Goal: Browse casually: Explore the website without a specific task or goal

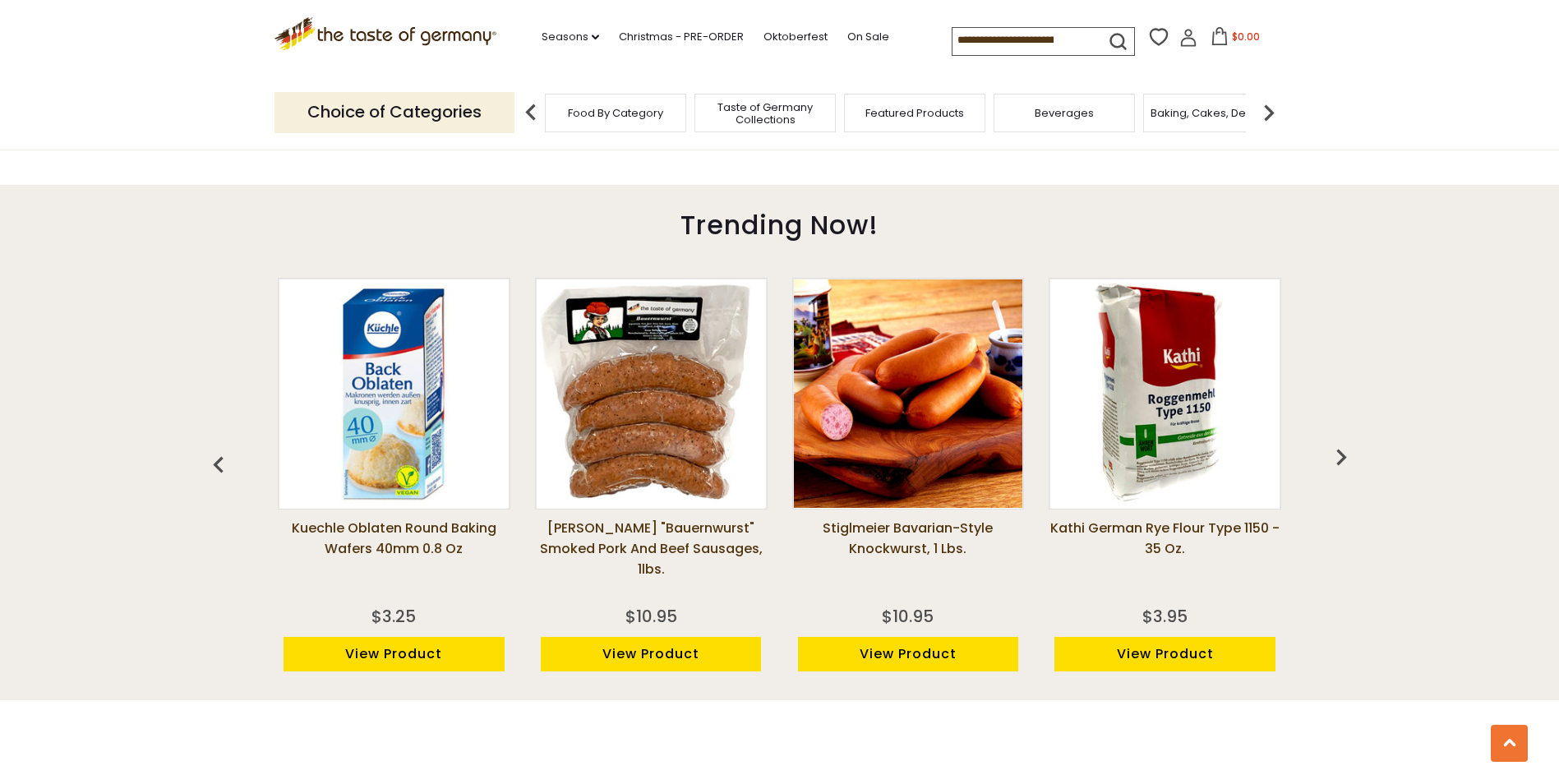
scroll to position [1233, 0]
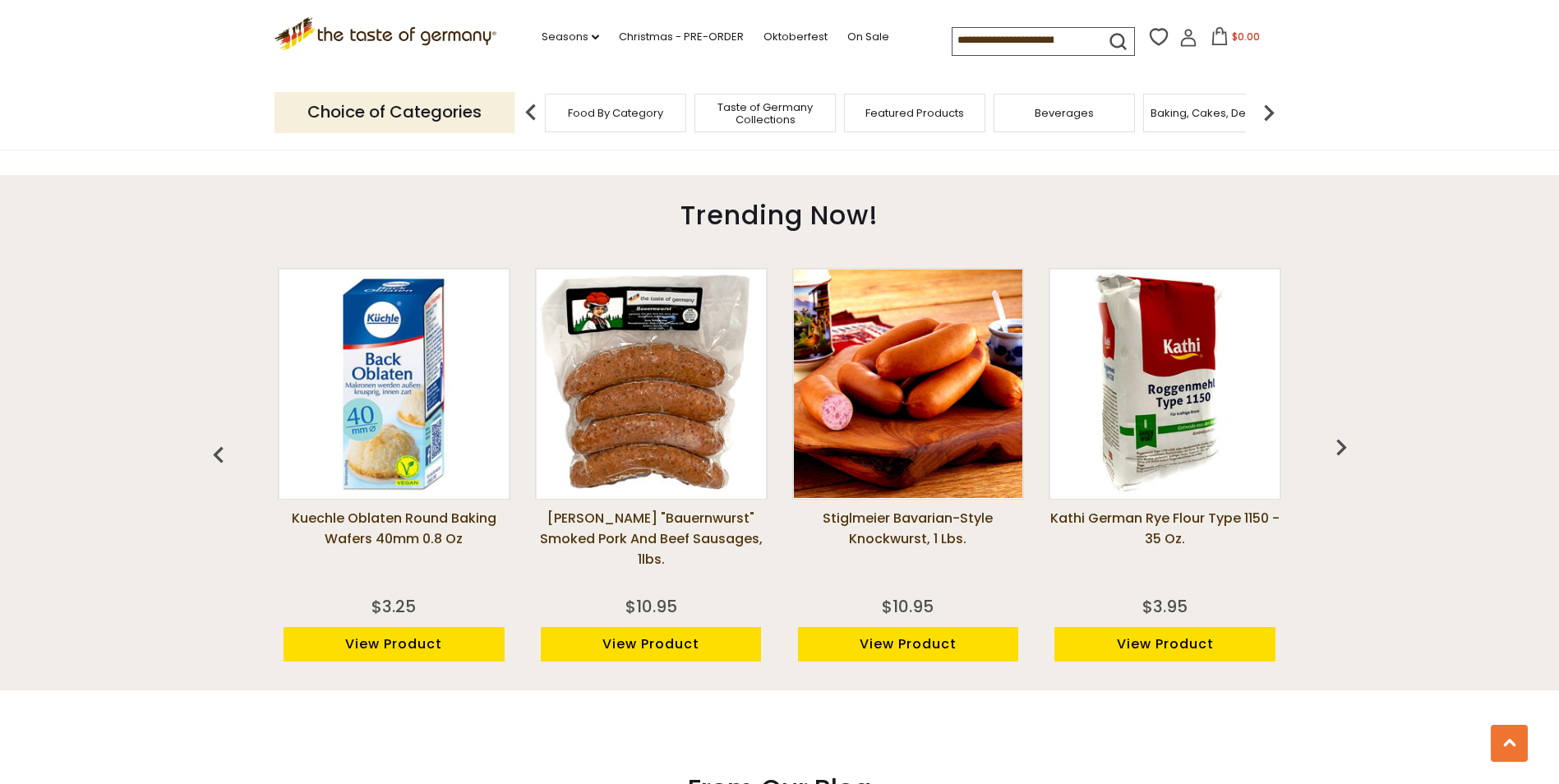
click at [1344, 445] on img "button" at bounding box center [1341, 447] width 33 height 33
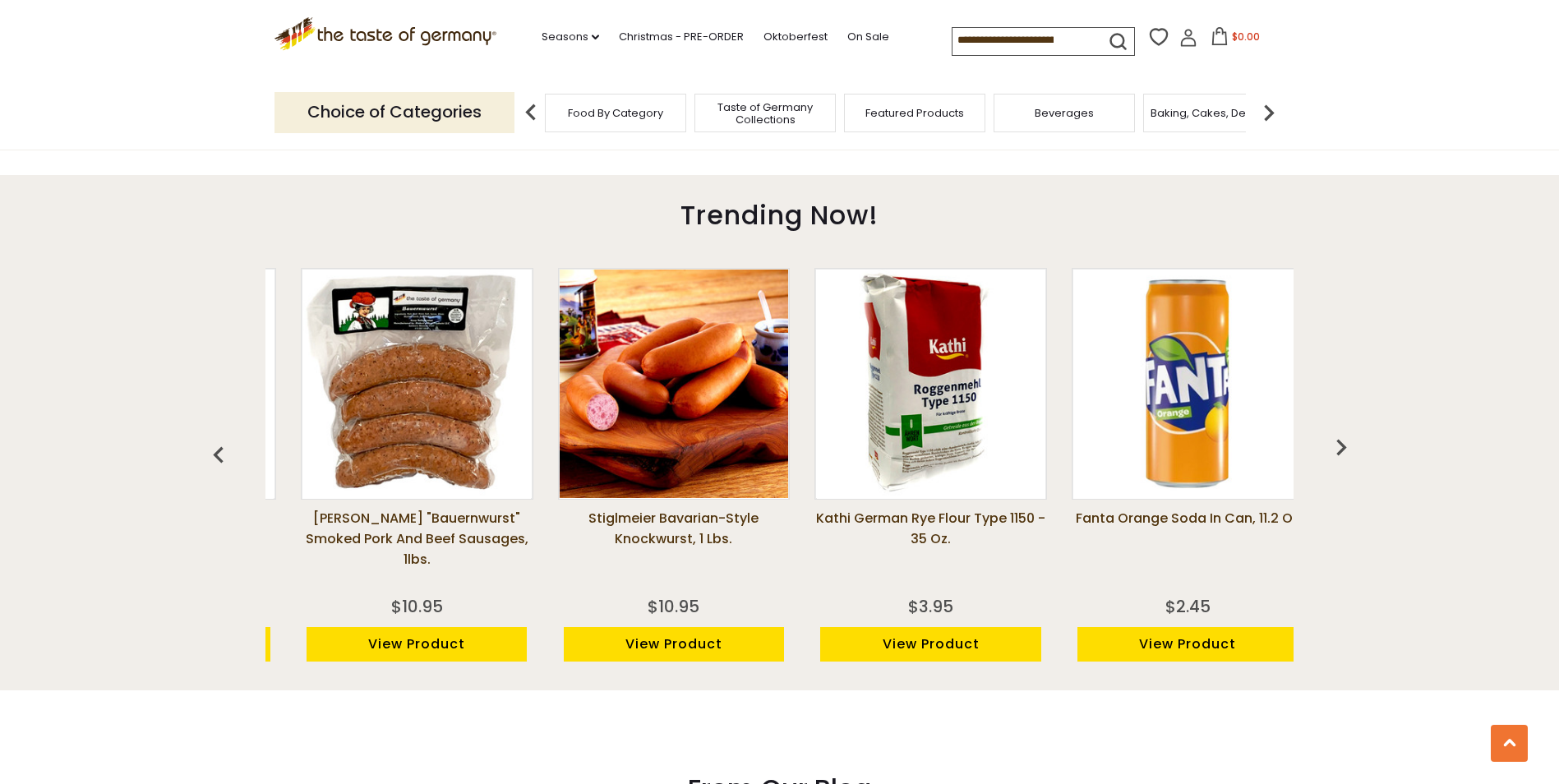
scroll to position [0, 257]
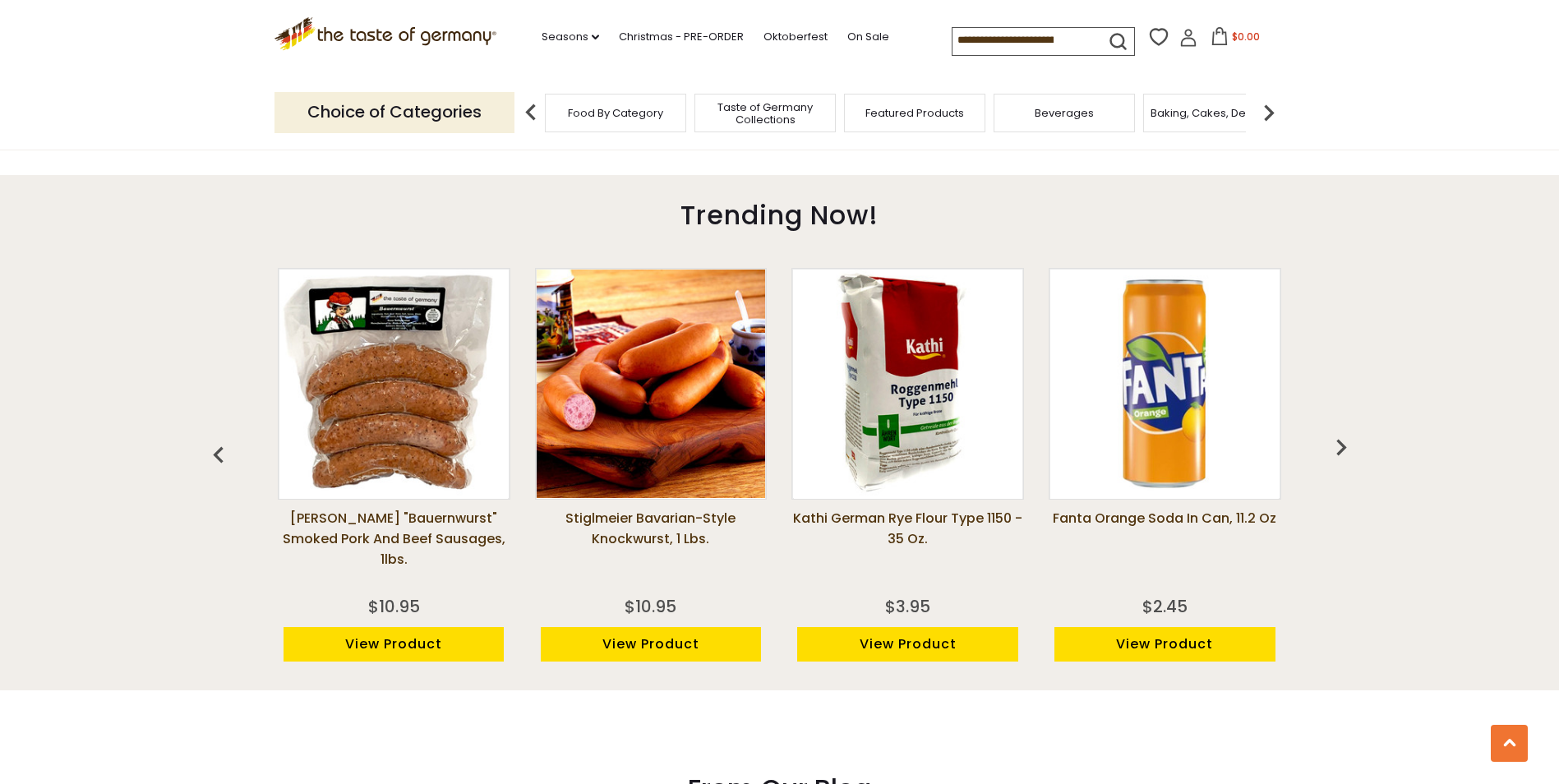
click at [1344, 445] on img "button" at bounding box center [1341, 447] width 33 height 33
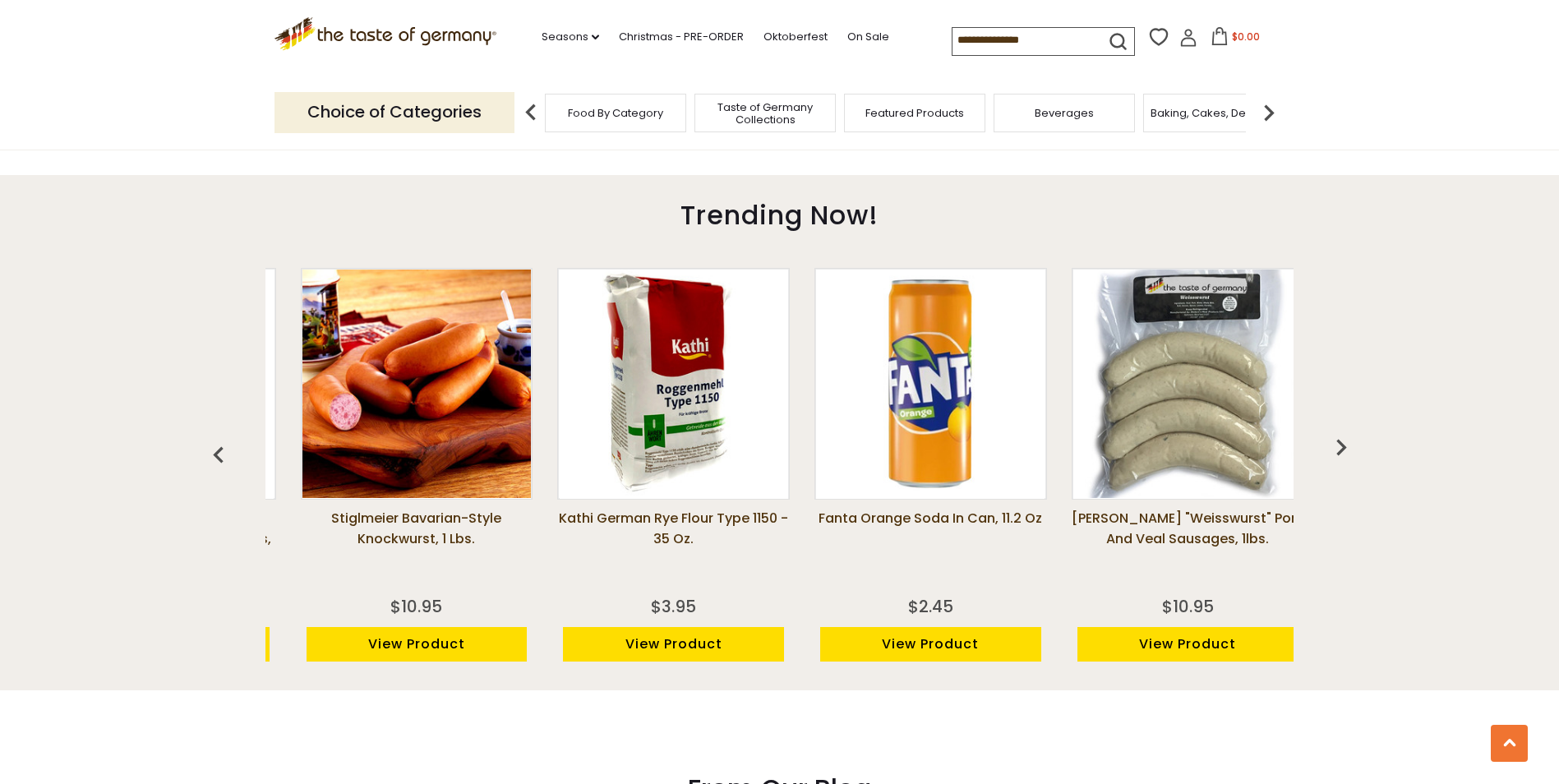
scroll to position [0, 514]
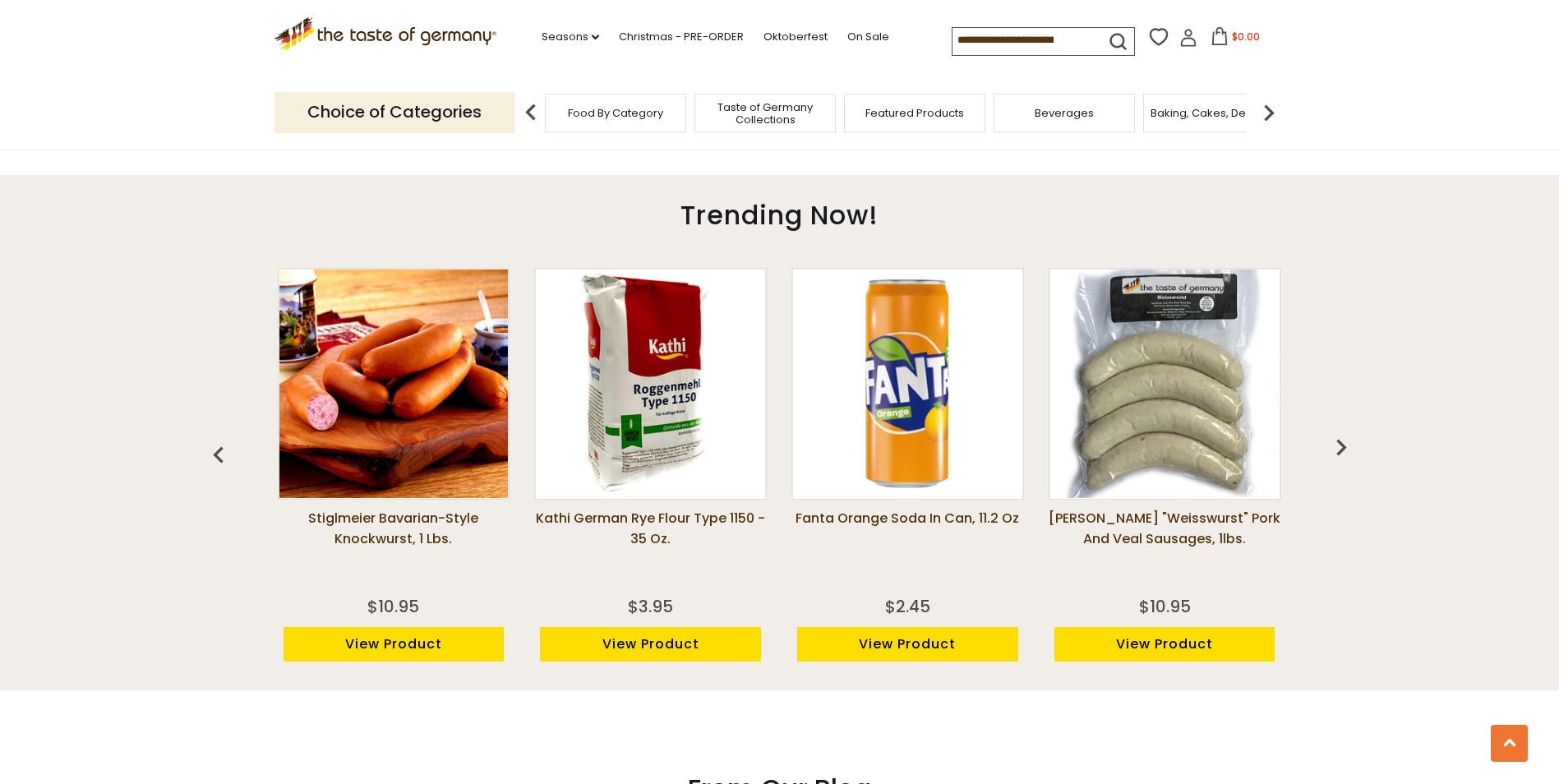
click at [1344, 445] on img "button" at bounding box center [1341, 447] width 33 height 33
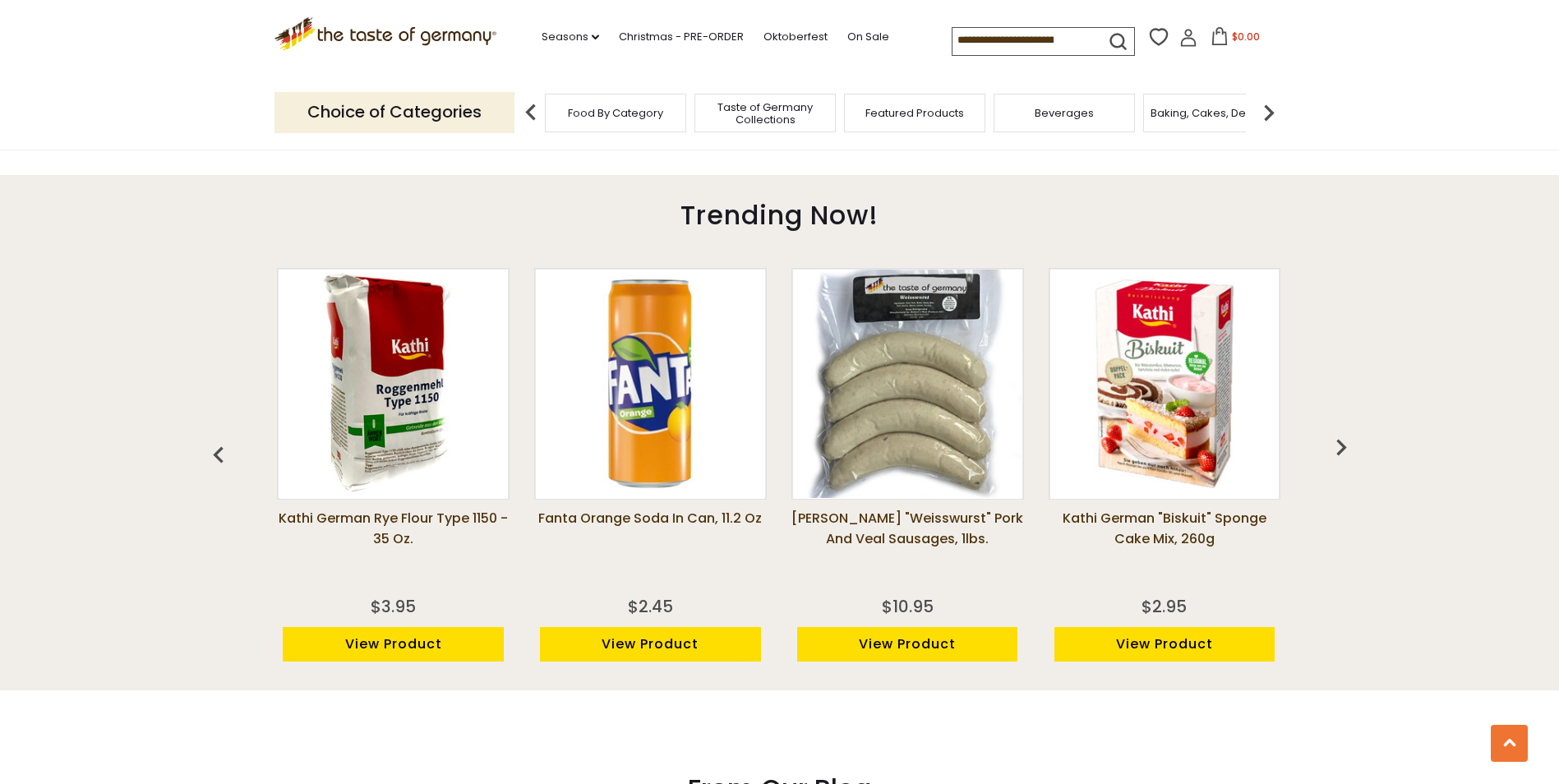
click at [1344, 445] on img "button" at bounding box center [1341, 447] width 33 height 33
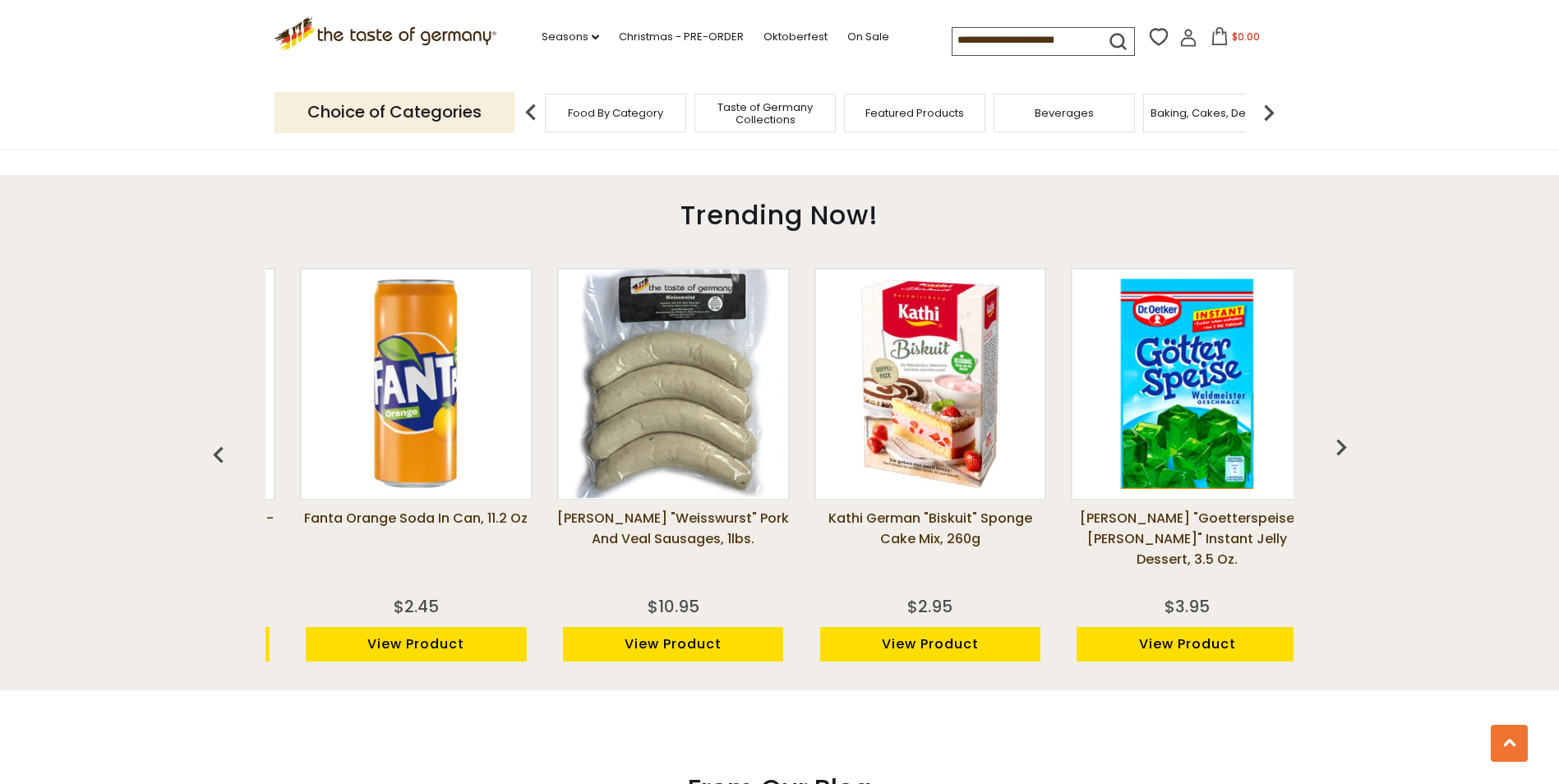
scroll to position [0, 1029]
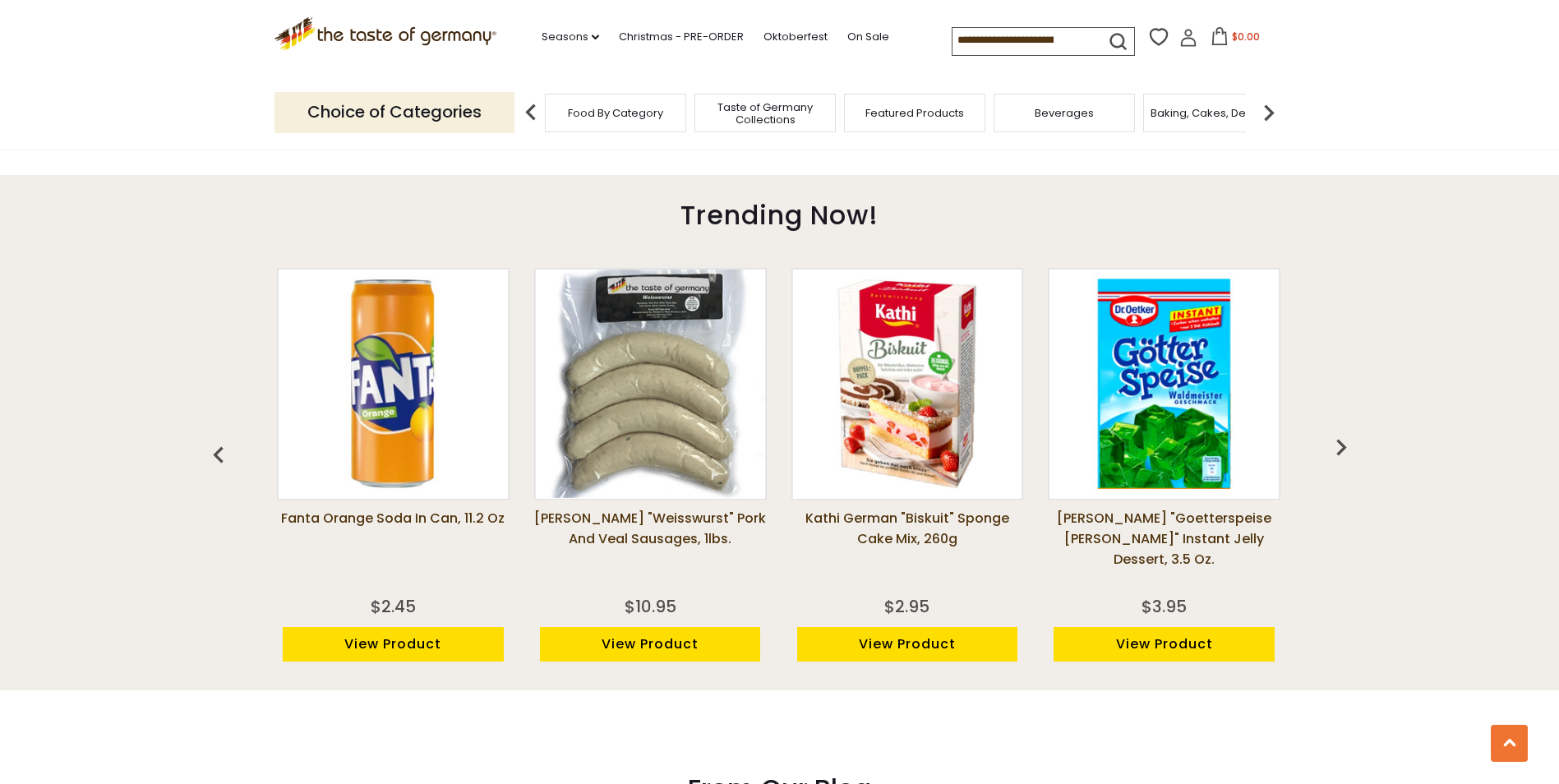
click at [1344, 445] on img "button" at bounding box center [1341, 447] width 33 height 33
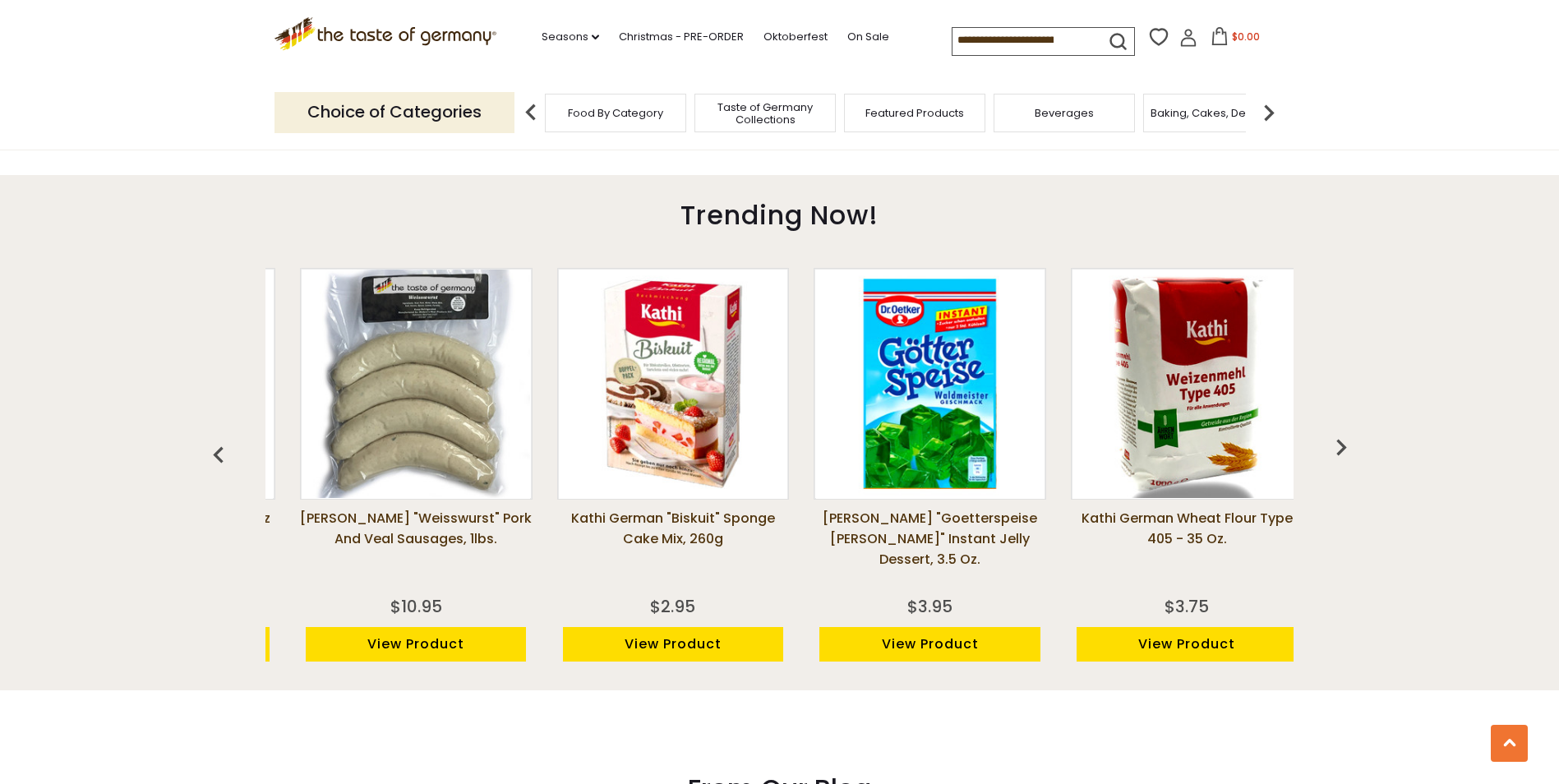
scroll to position [0, 1286]
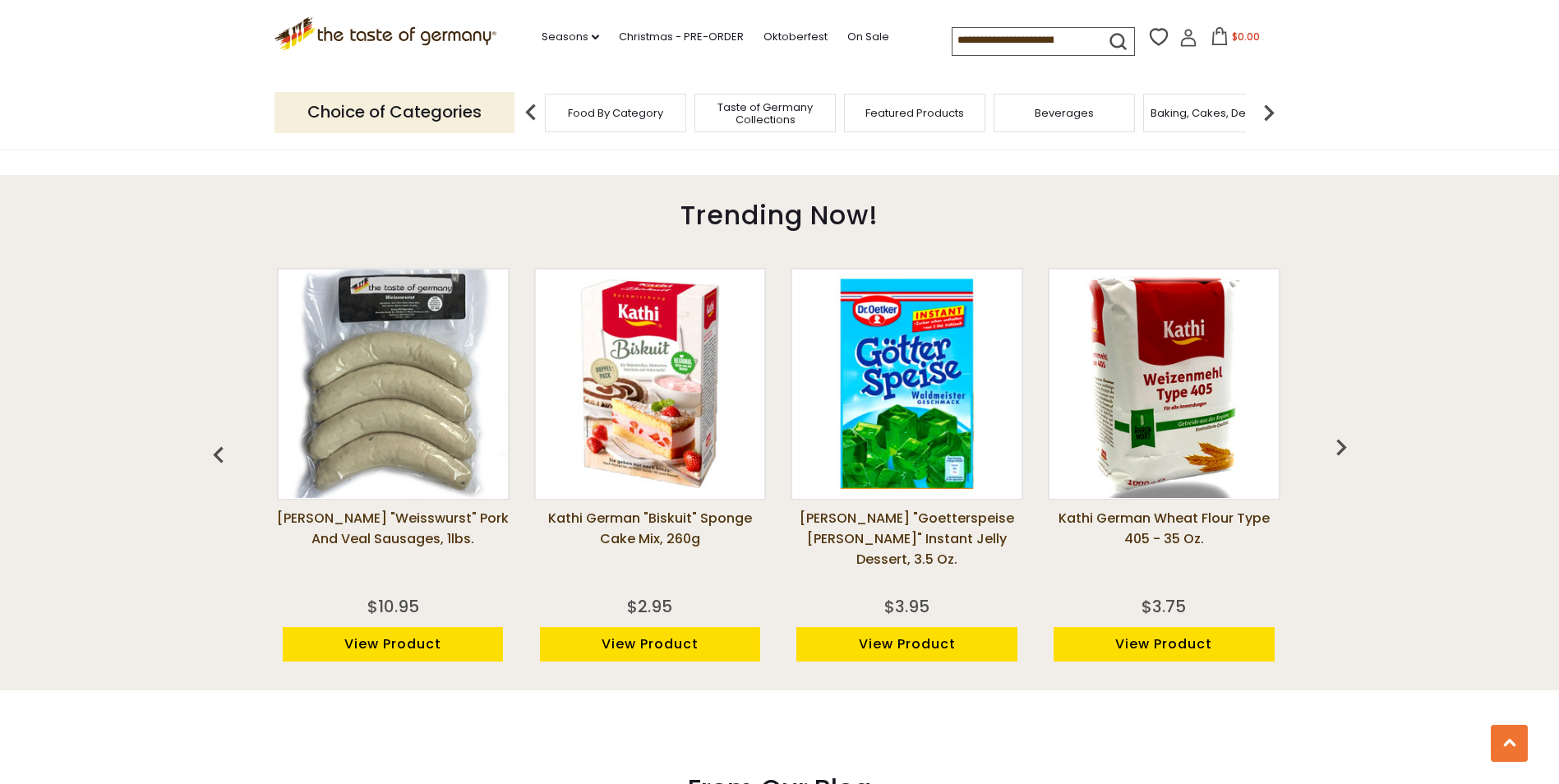
click at [1344, 445] on img "button" at bounding box center [1341, 447] width 33 height 33
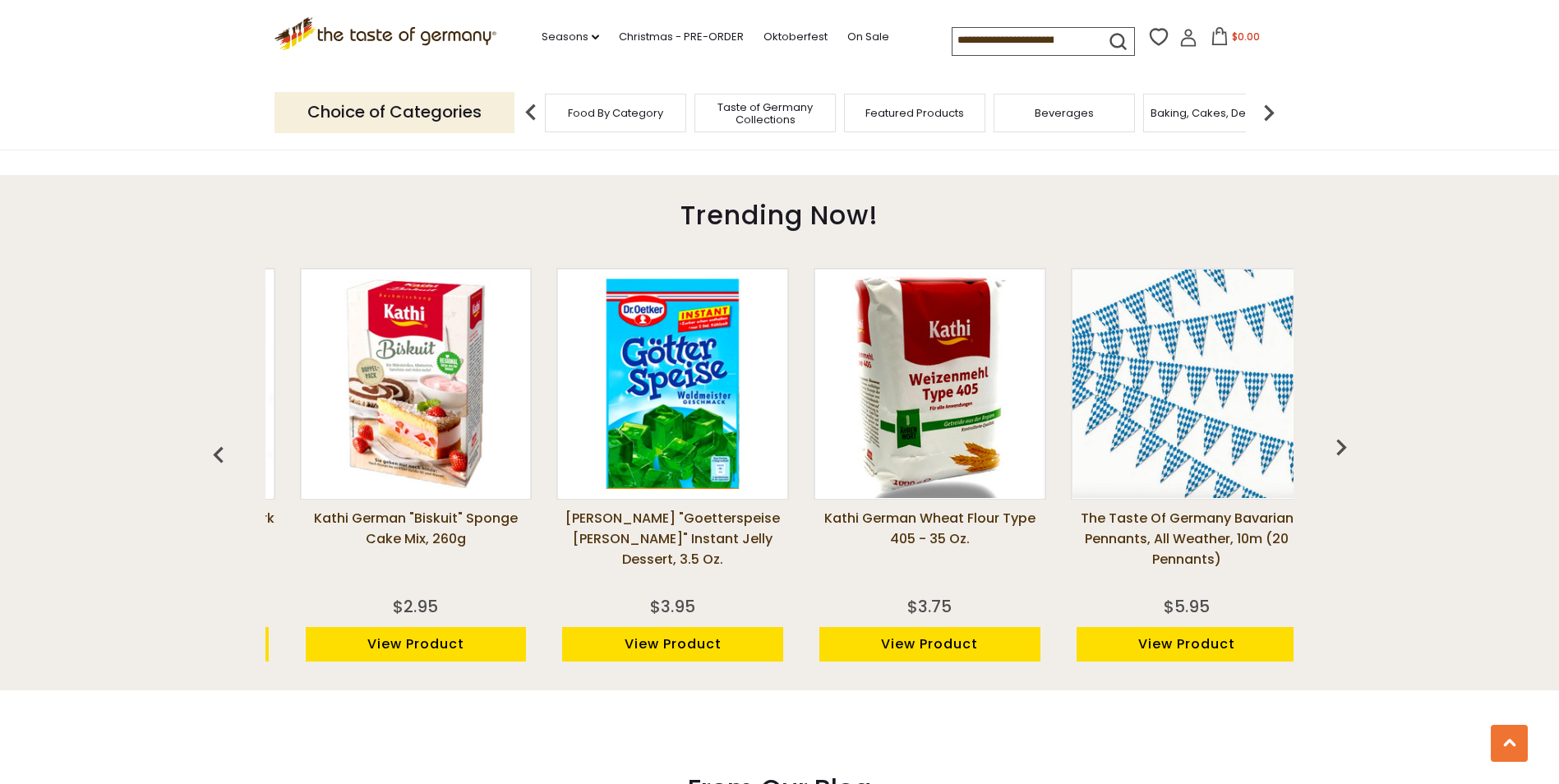
scroll to position [0, 1544]
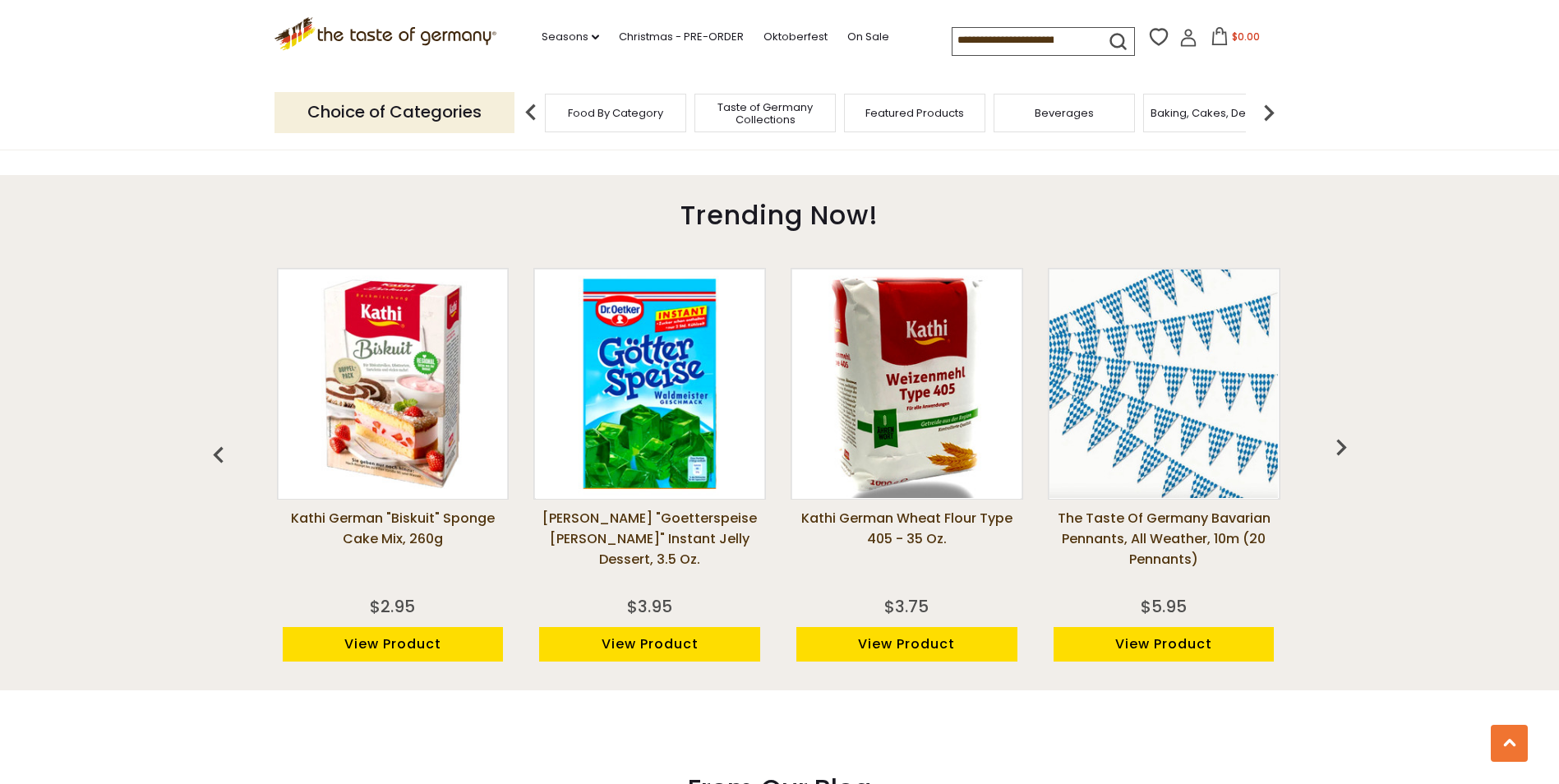
click at [1344, 445] on img "button" at bounding box center [1341, 447] width 33 height 33
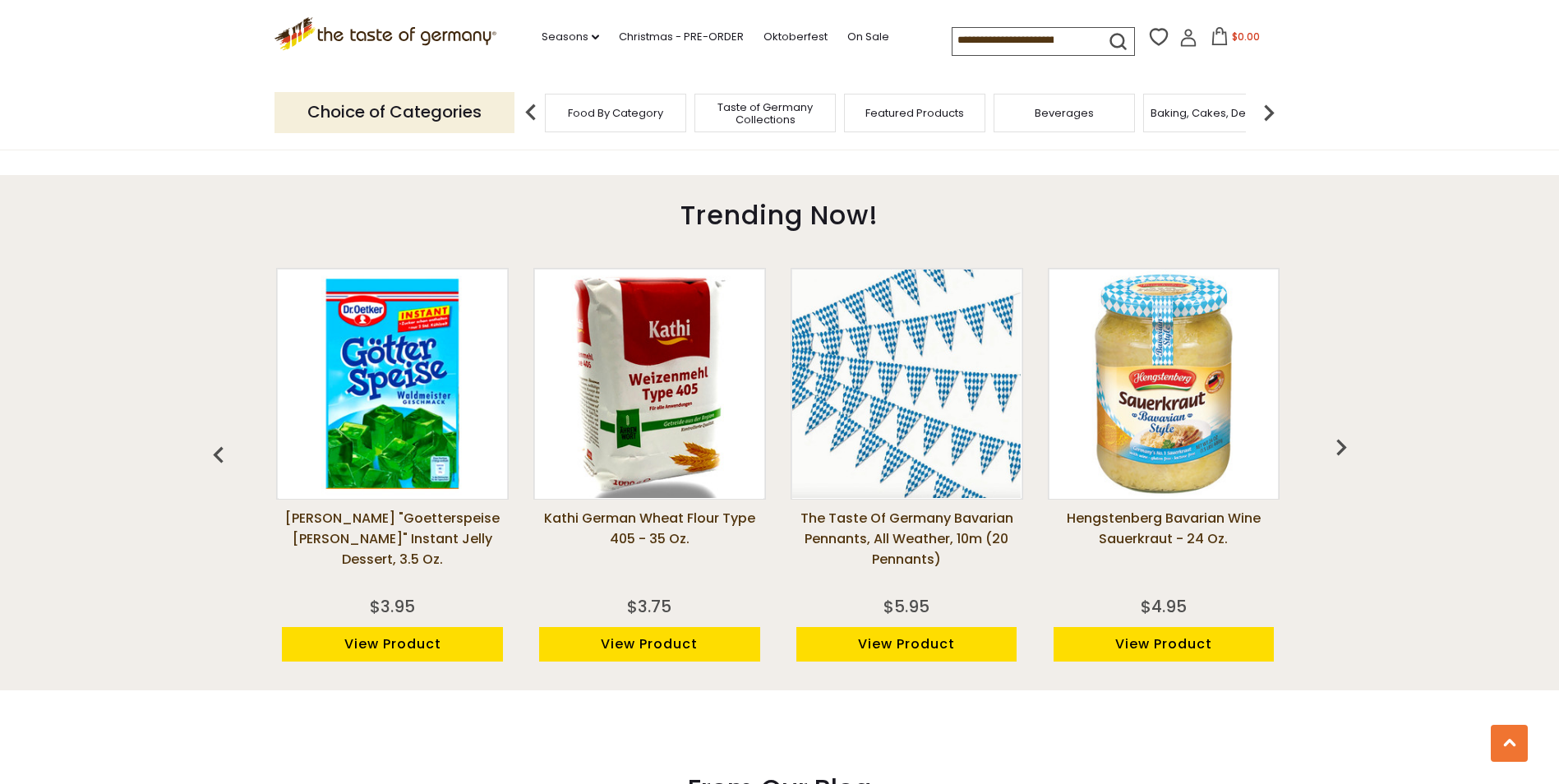
click at [1344, 445] on img "button" at bounding box center [1341, 447] width 33 height 33
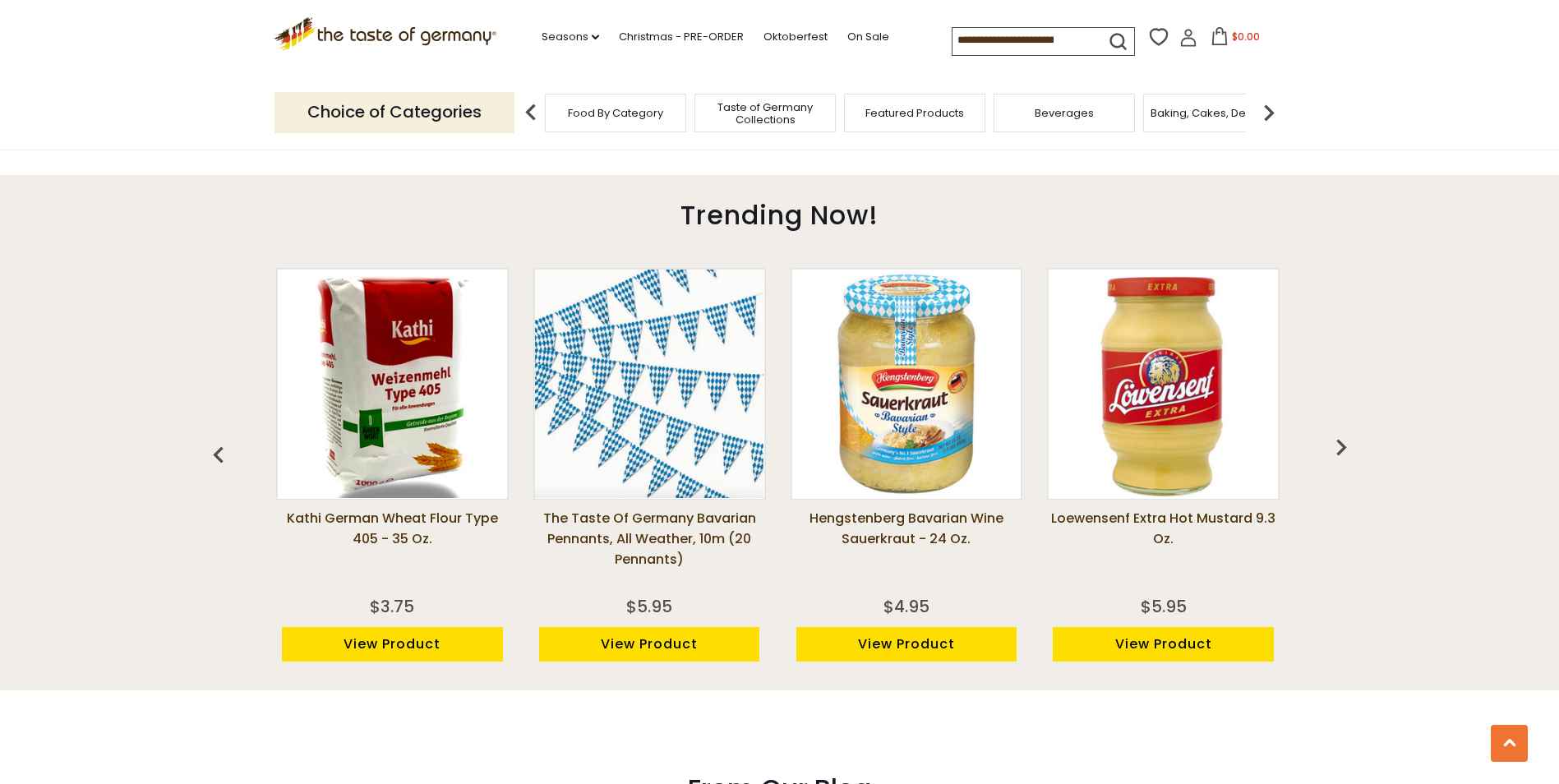
click at [1344, 445] on img "button" at bounding box center [1341, 447] width 33 height 33
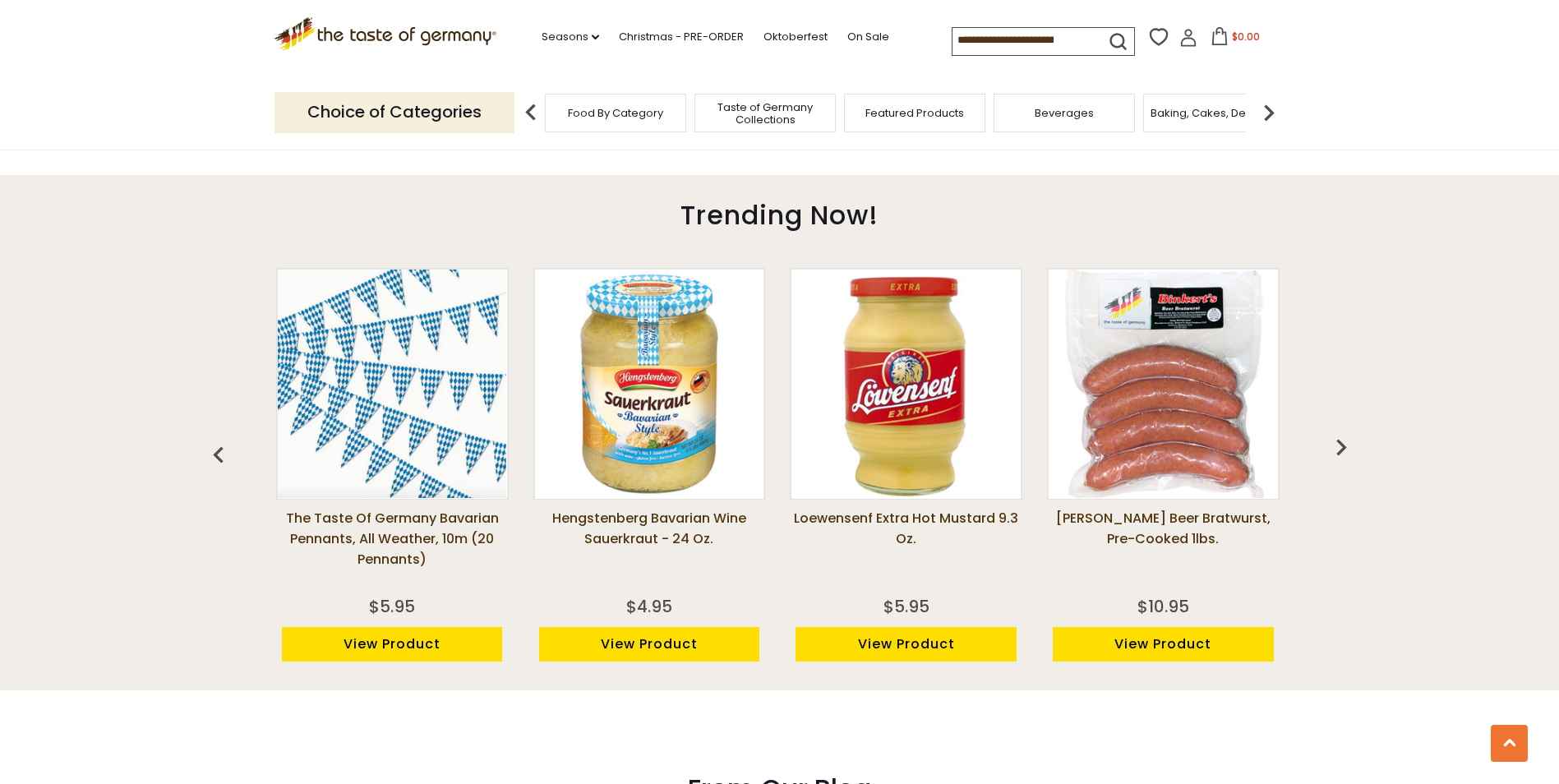
click at [1344, 445] on img "button" at bounding box center [1341, 447] width 33 height 33
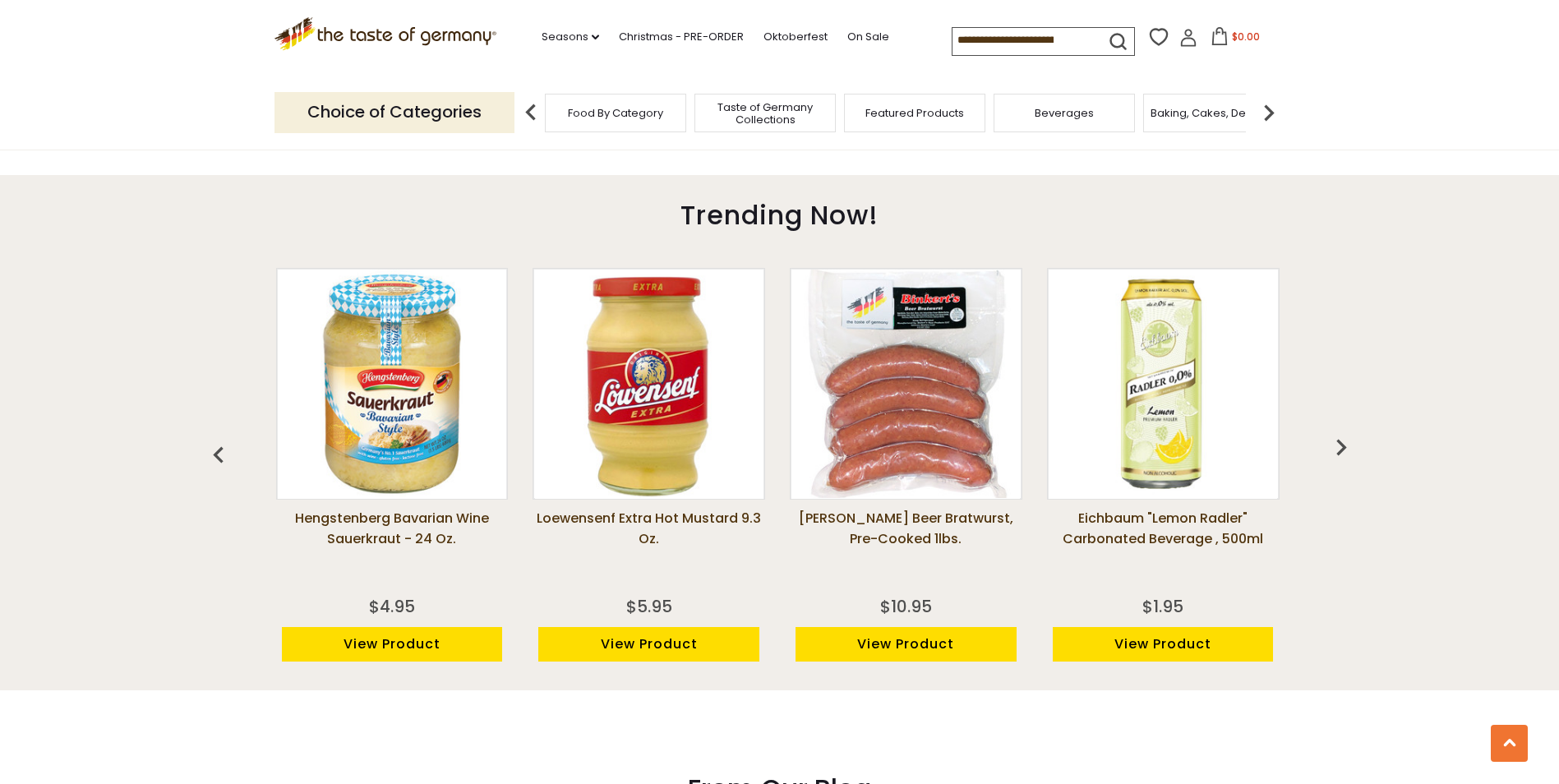
click at [1344, 445] on img "button" at bounding box center [1341, 447] width 33 height 33
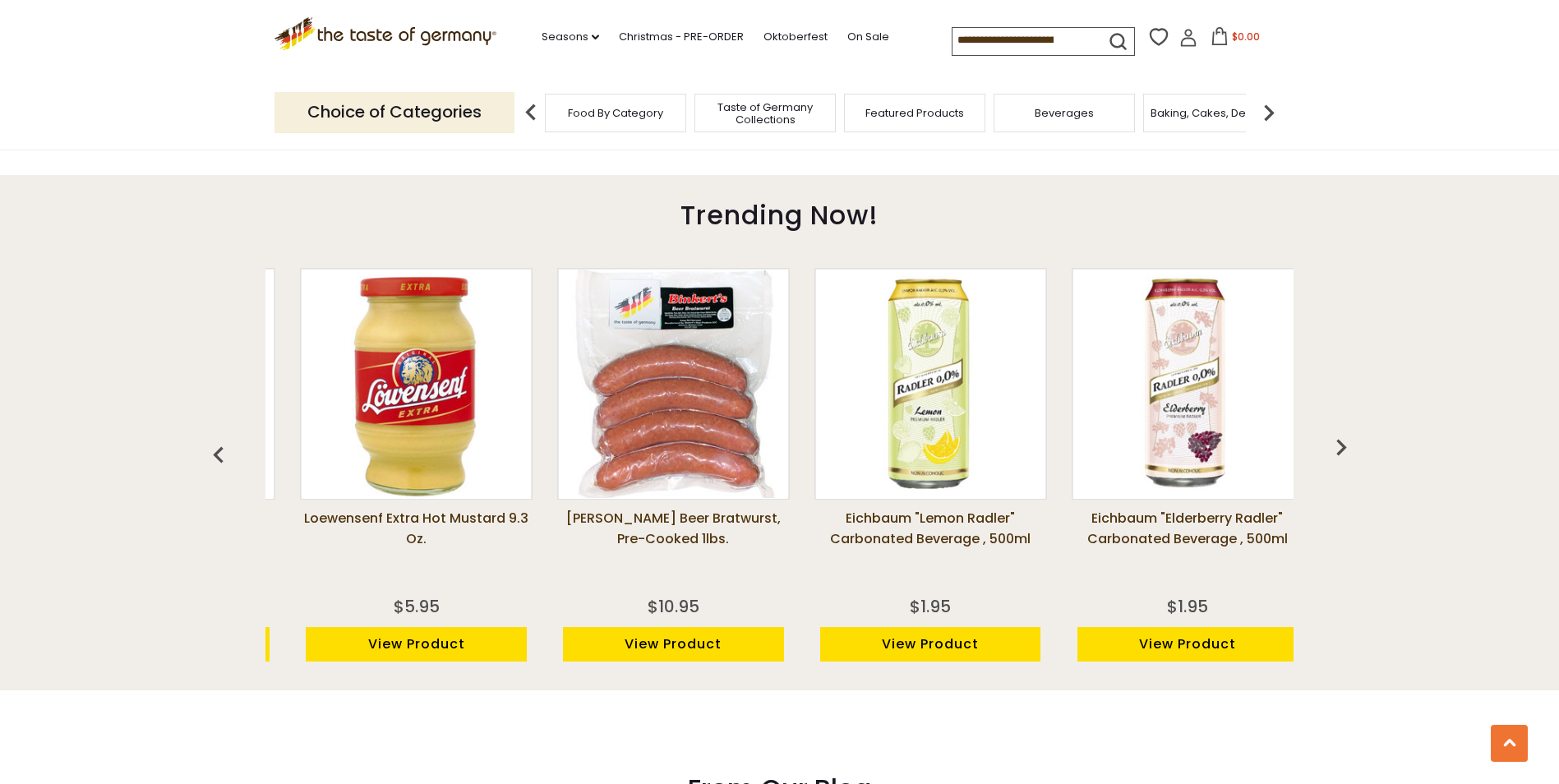
scroll to position [0, 2827]
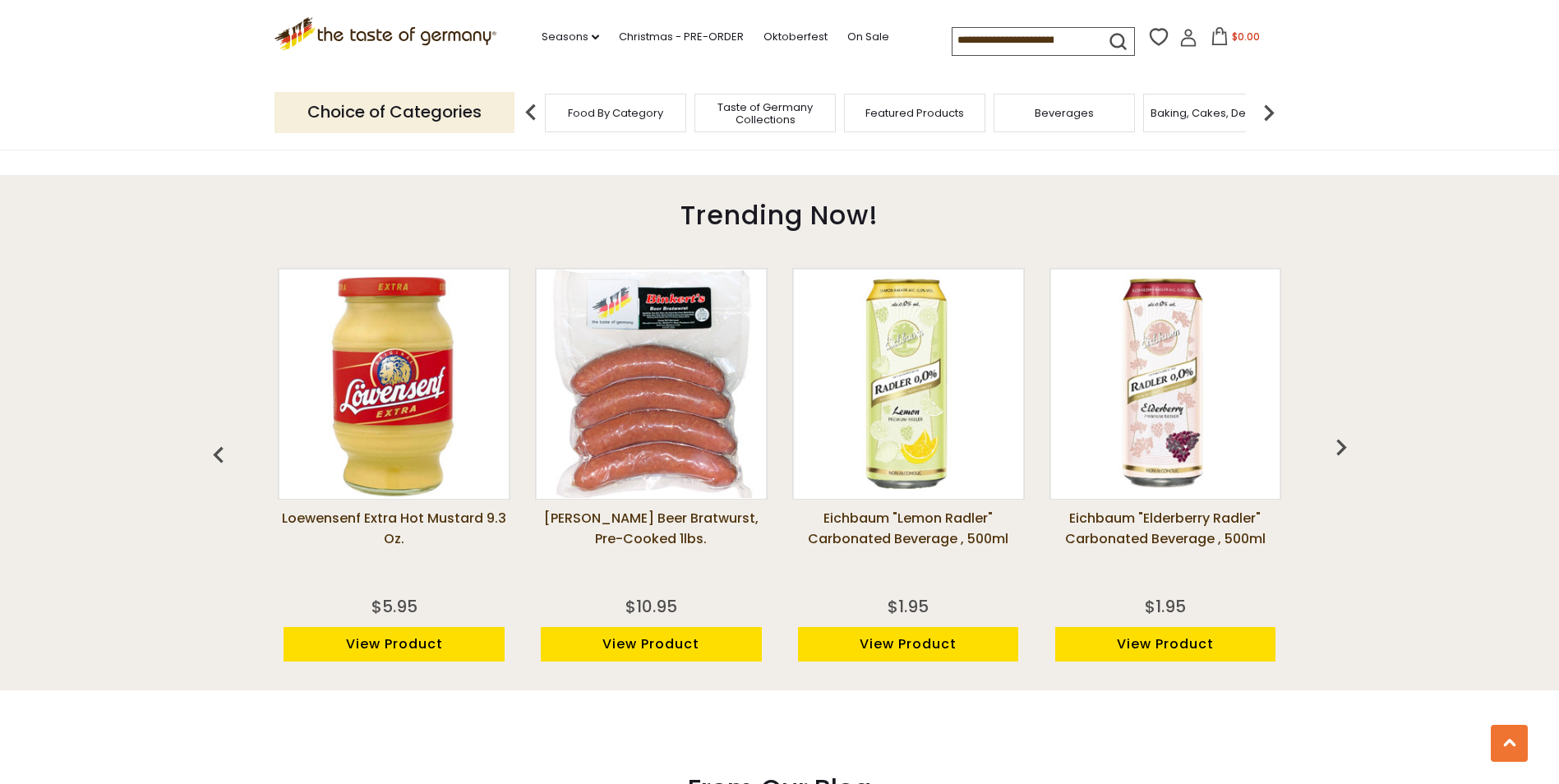
click at [1344, 445] on img "button" at bounding box center [1341, 447] width 33 height 33
click at [1340, 442] on img "button" at bounding box center [1341, 447] width 33 height 33
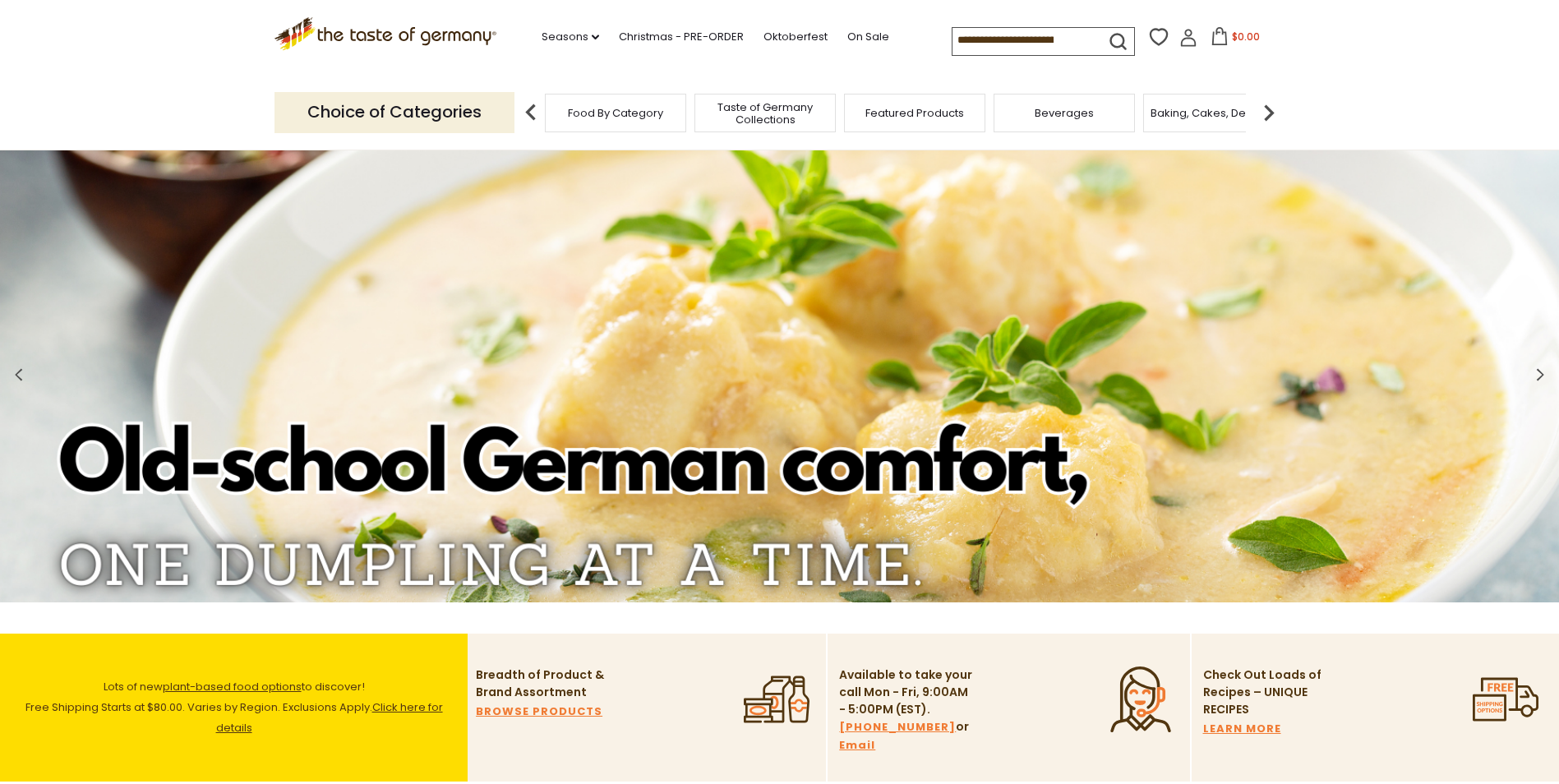
scroll to position [0, 0]
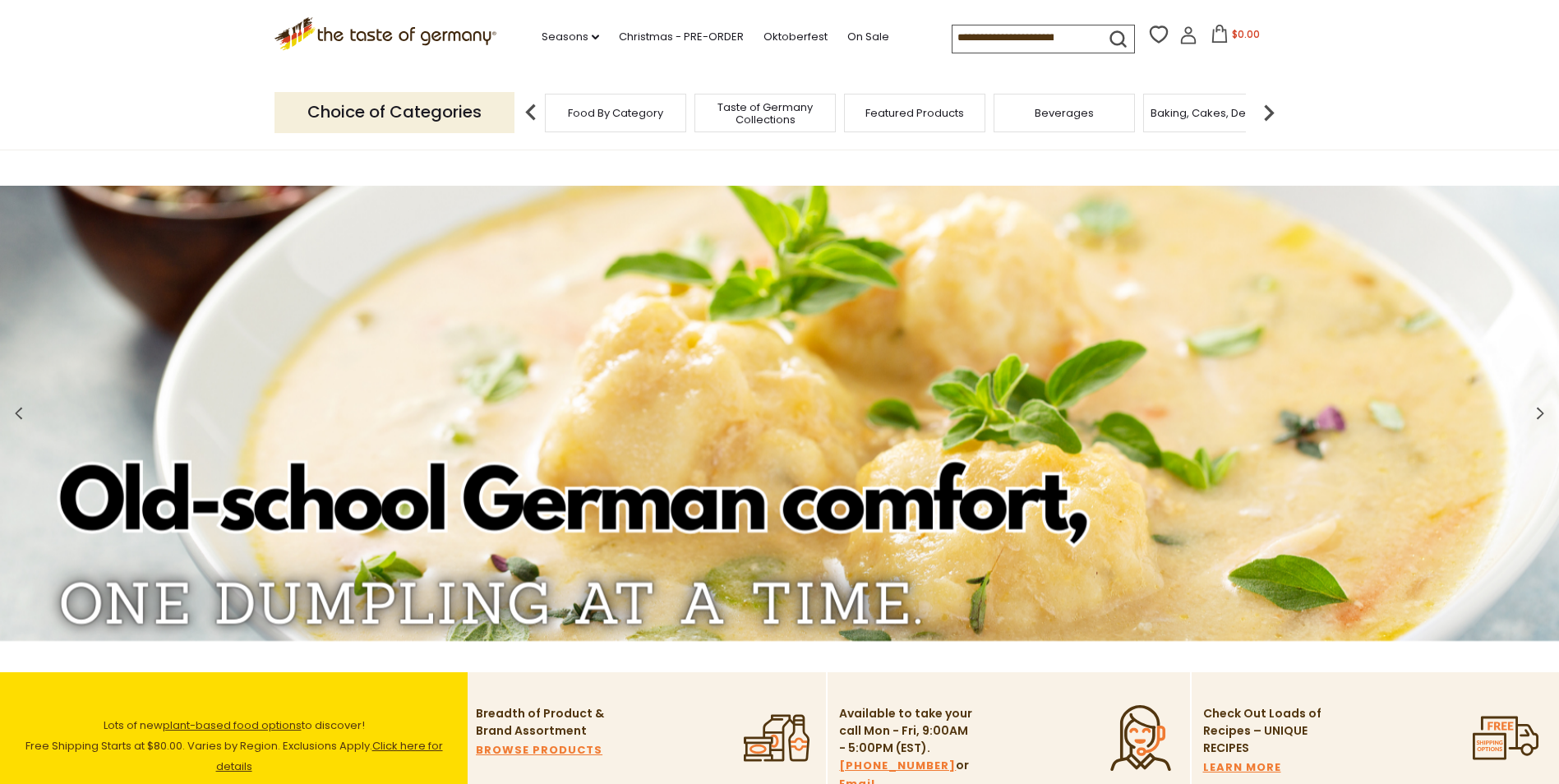
click at [764, 111] on span "Taste of Germany Collections" at bounding box center [765, 113] width 132 height 25
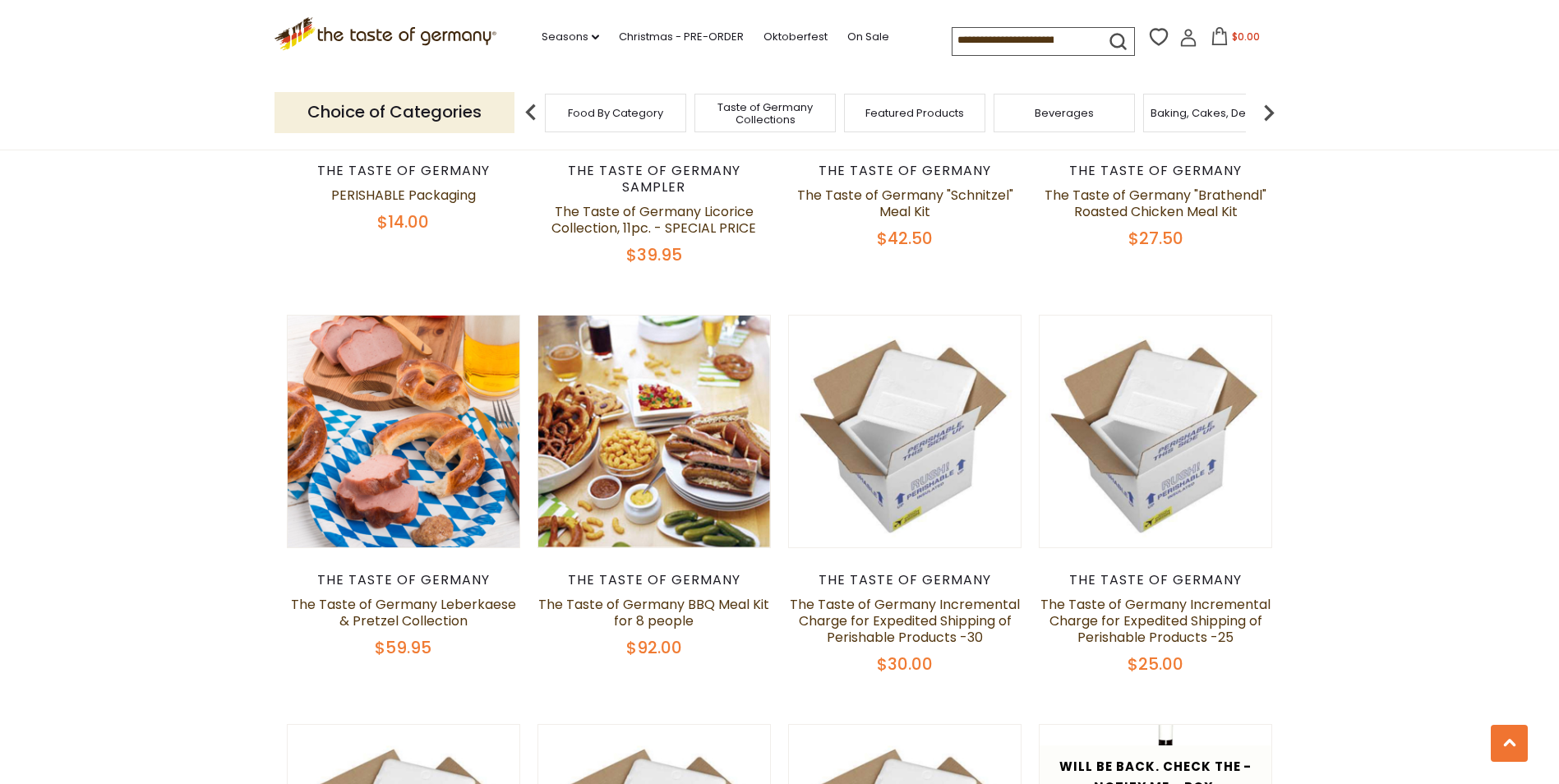
scroll to position [822, 0]
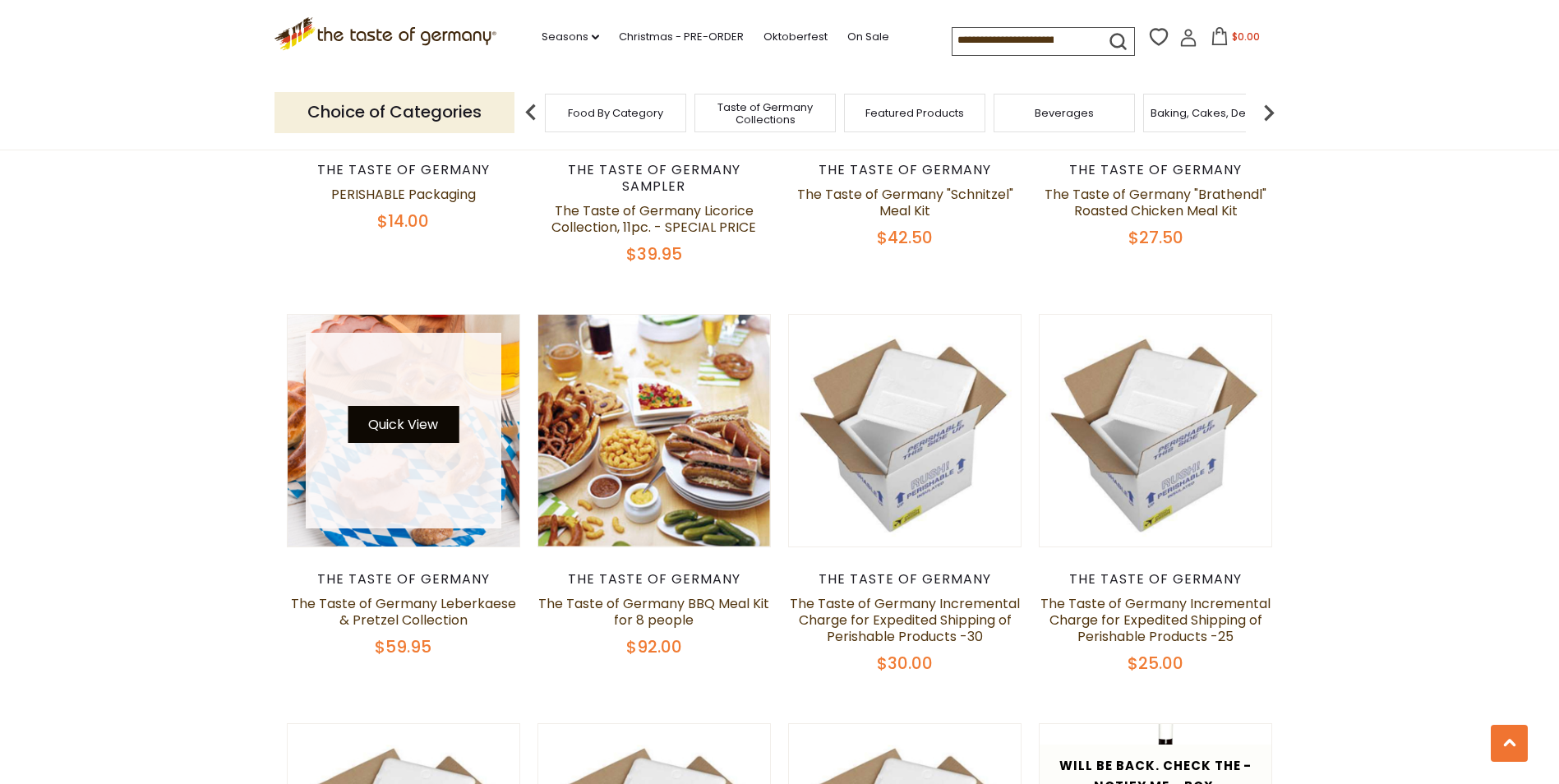
click at [402, 406] on button "Quick View" at bounding box center [403, 424] width 111 height 37
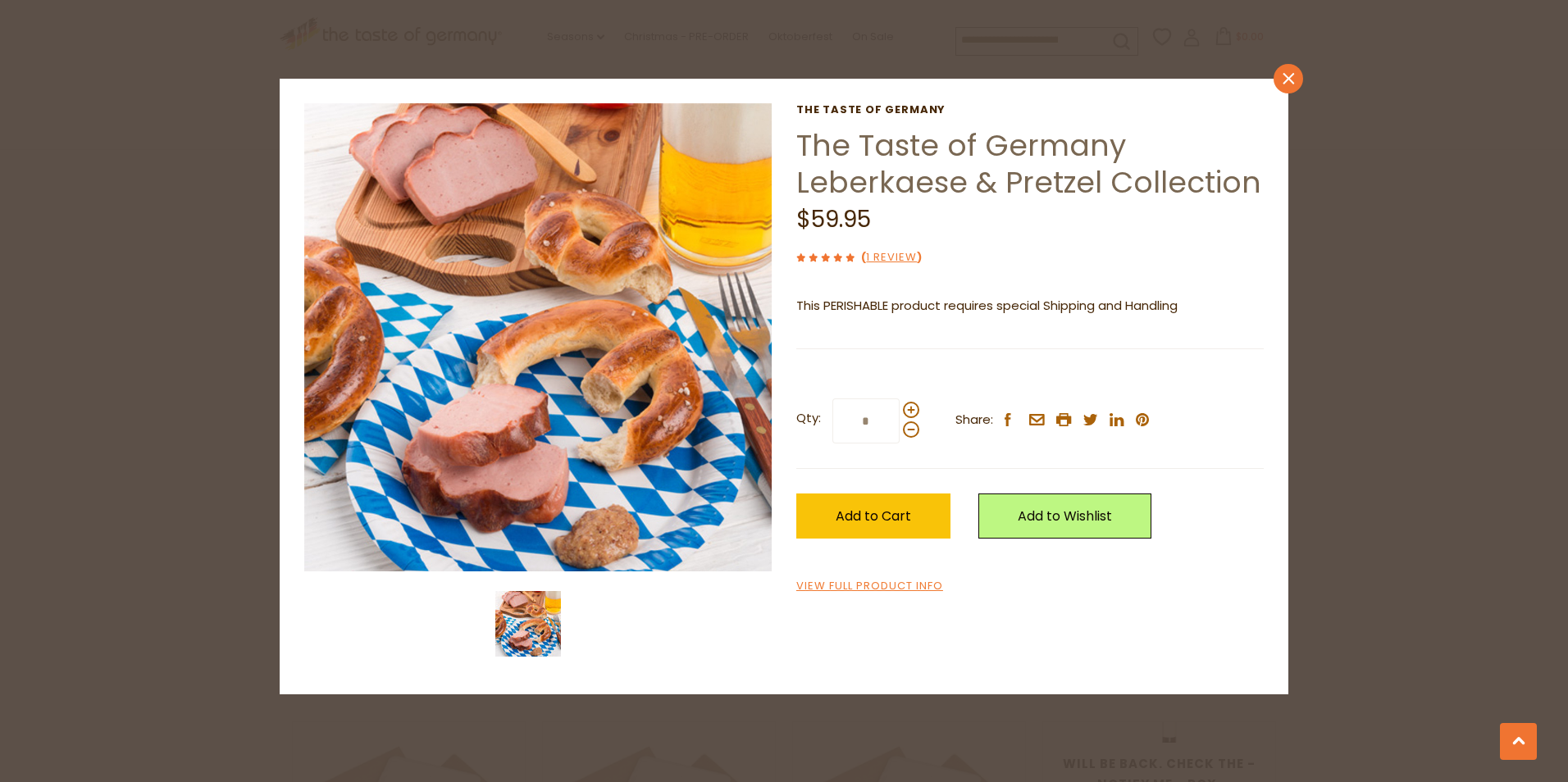
click at [1292, 82] on icon "close" at bounding box center [1289, 79] width 13 height 13
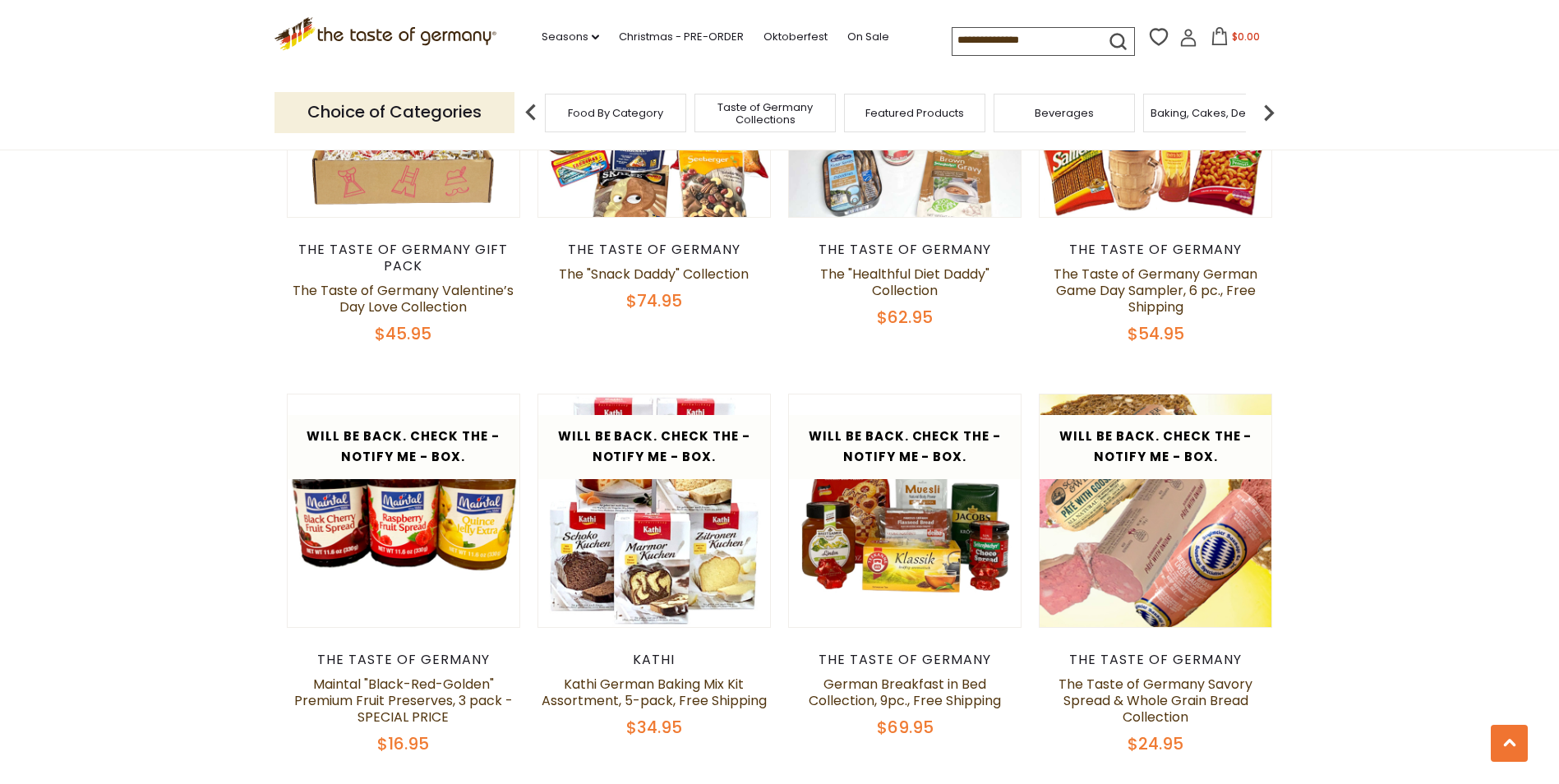
scroll to position [1972, 0]
click at [1374, 422] on section "**********" at bounding box center [780, 121] width 1559 height 3888
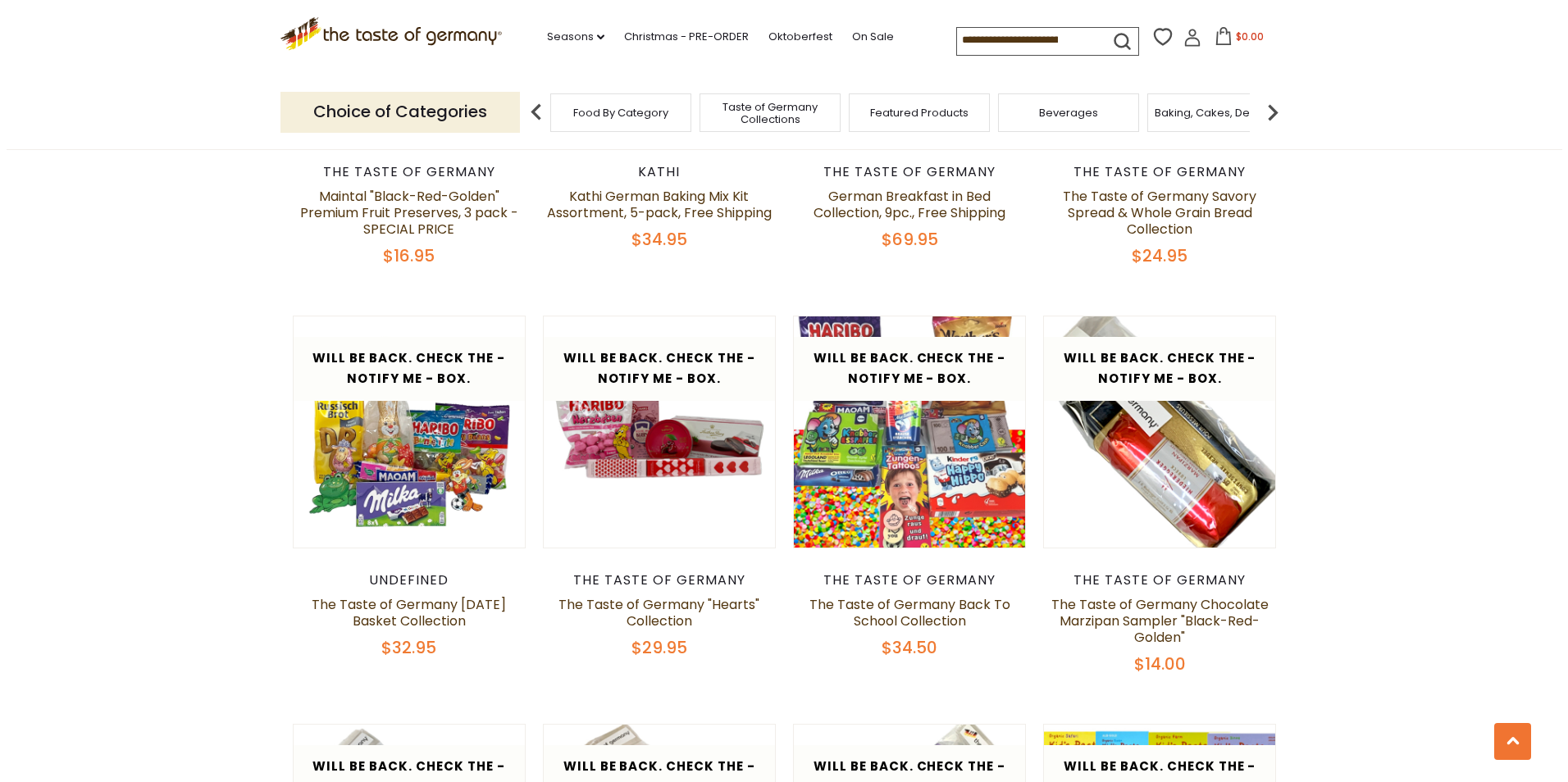
scroll to position [2459, 0]
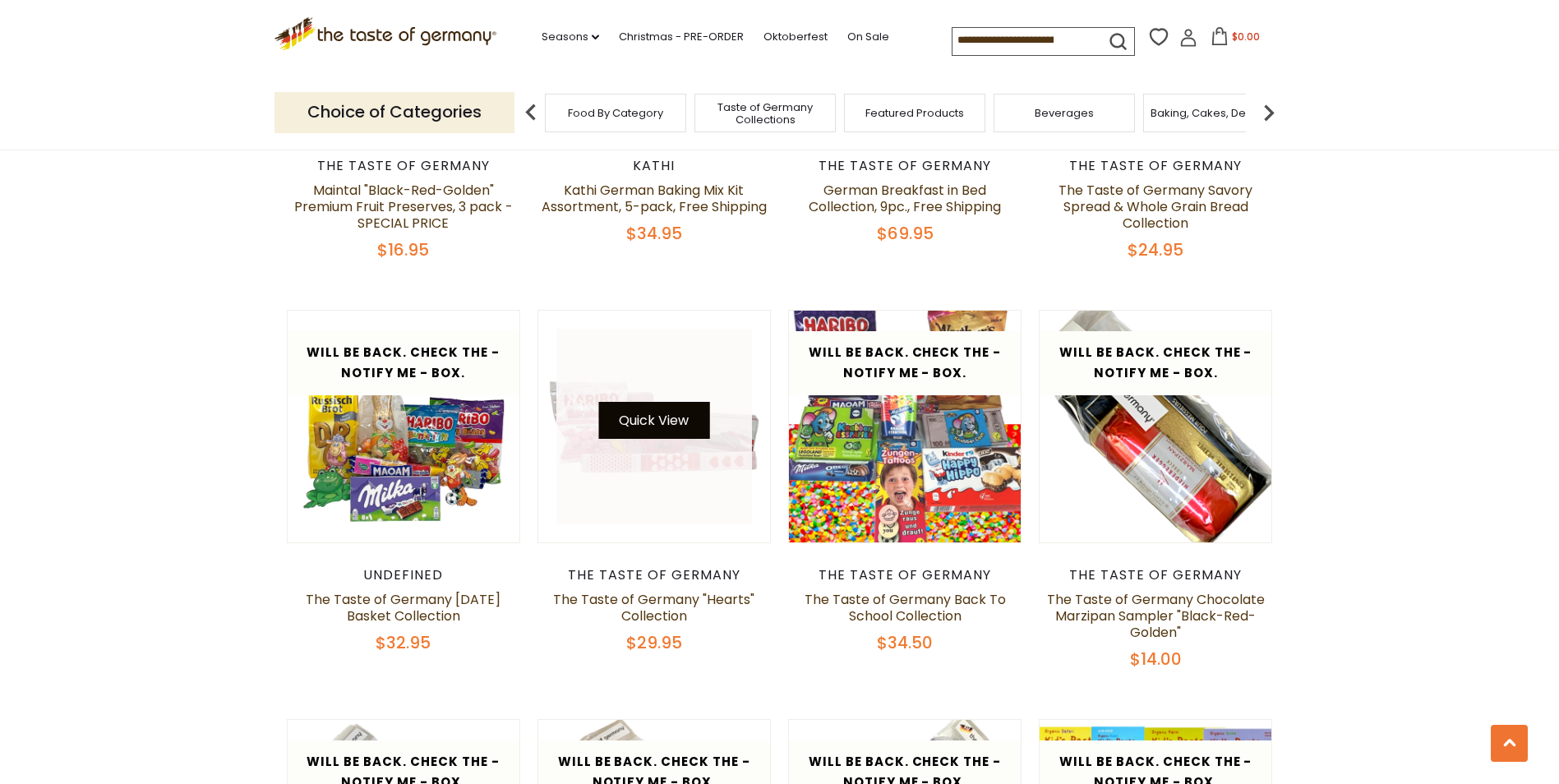
click at [674, 410] on button "Quick View" at bounding box center [654, 420] width 111 height 37
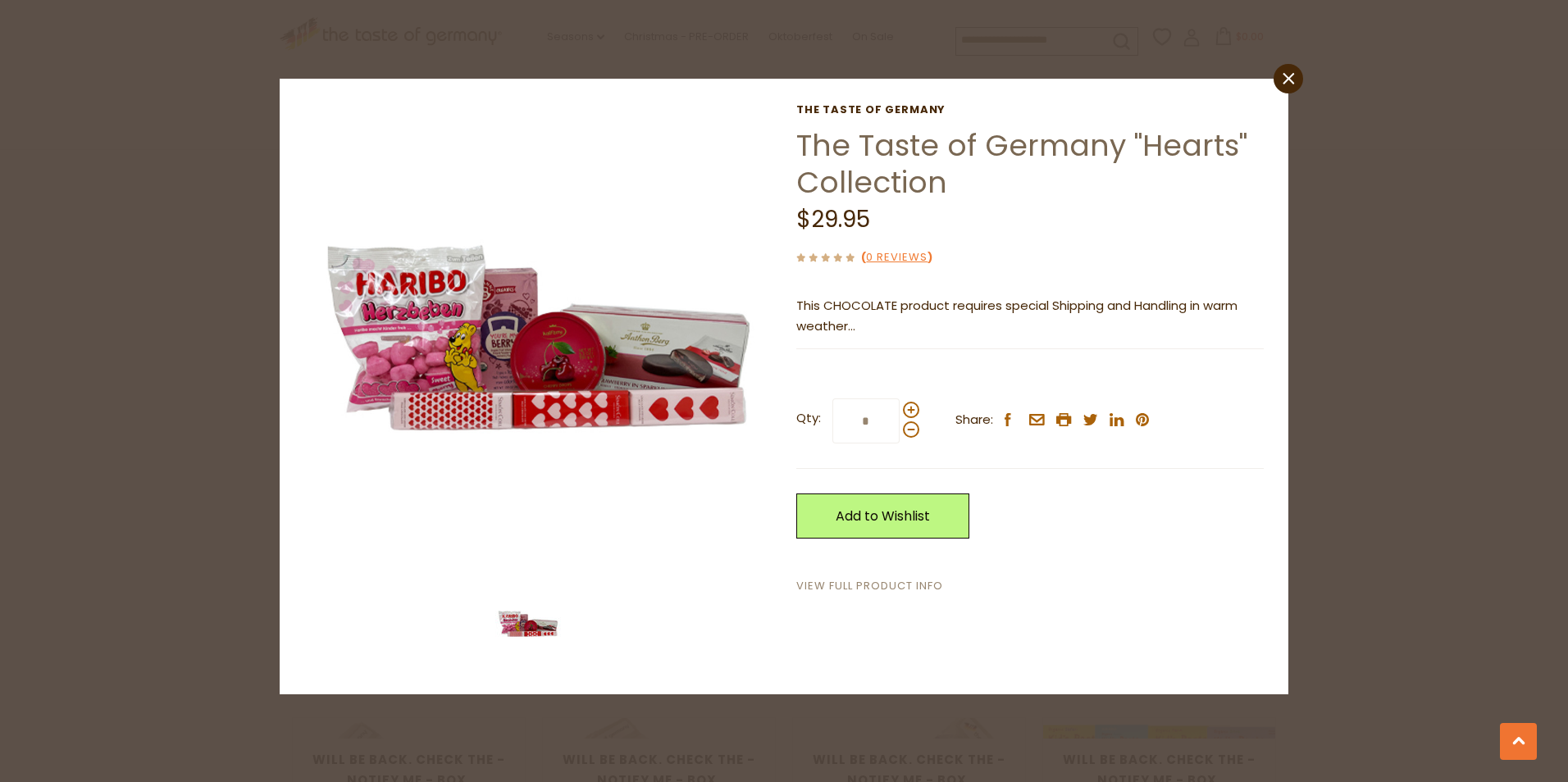
click at [905, 582] on link "View Full Product Info" at bounding box center [869, 586] width 147 height 17
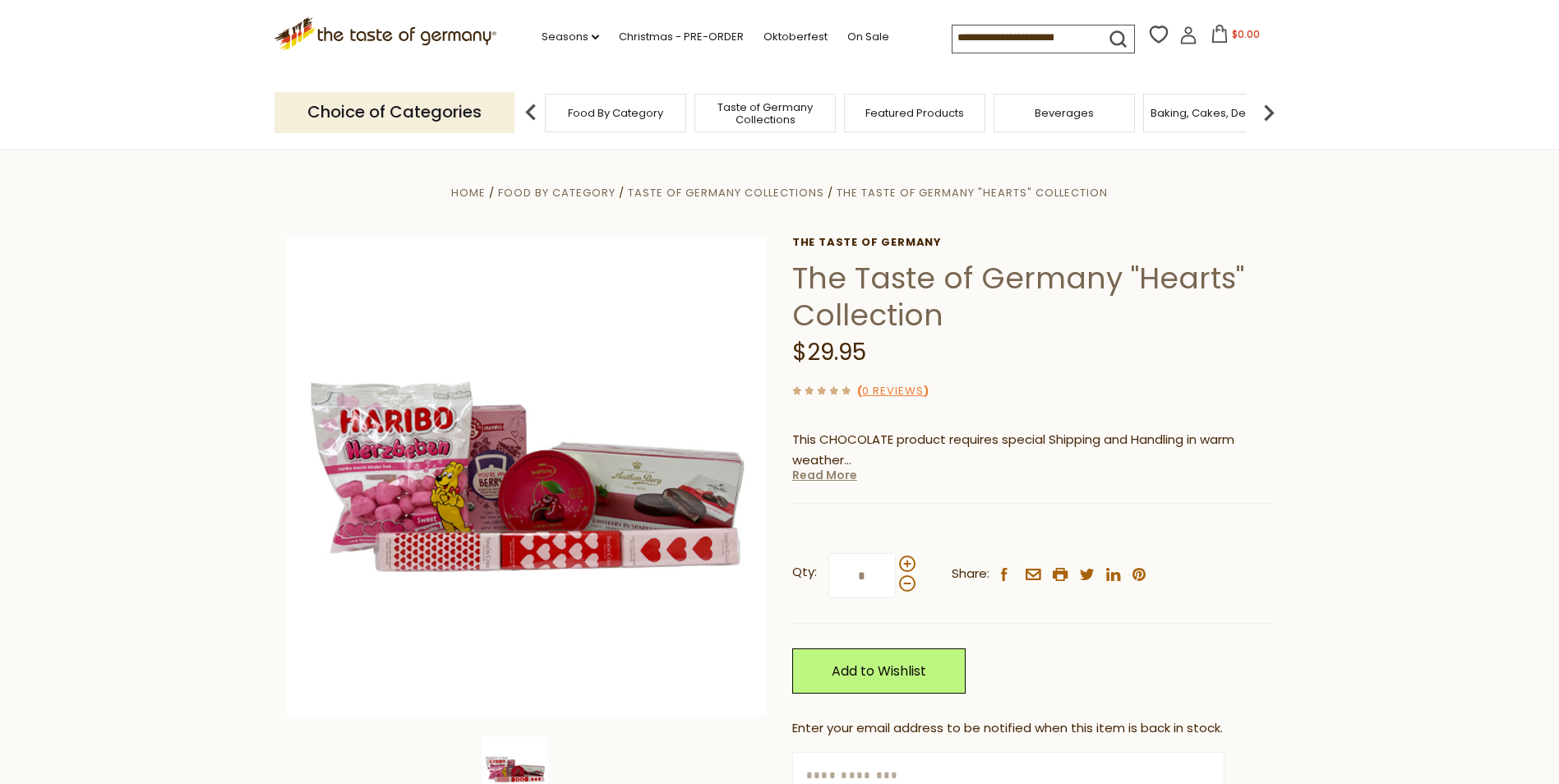
click at [834, 474] on link "Read More" at bounding box center [824, 475] width 65 height 16
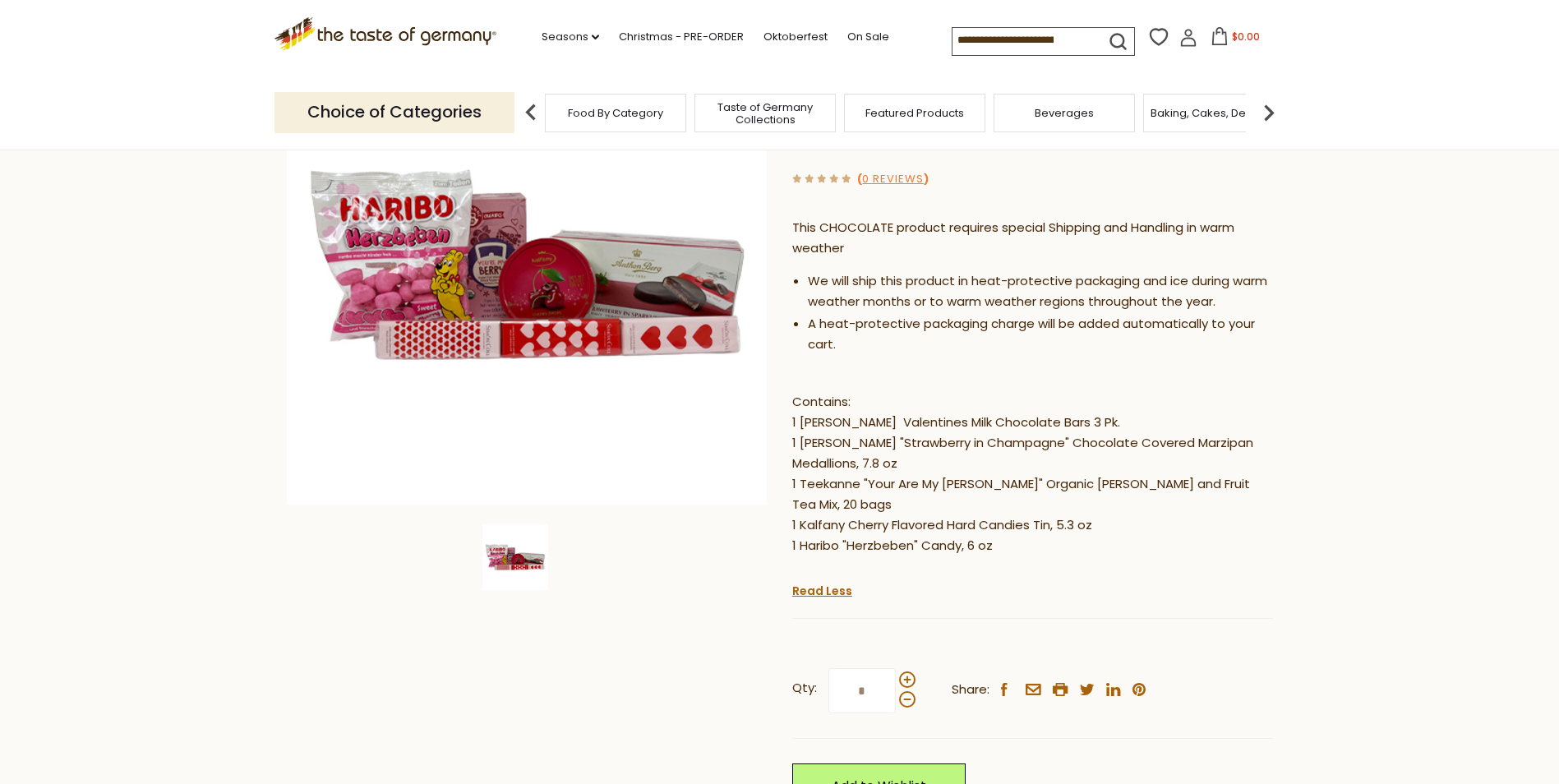
scroll to position [246, 0]
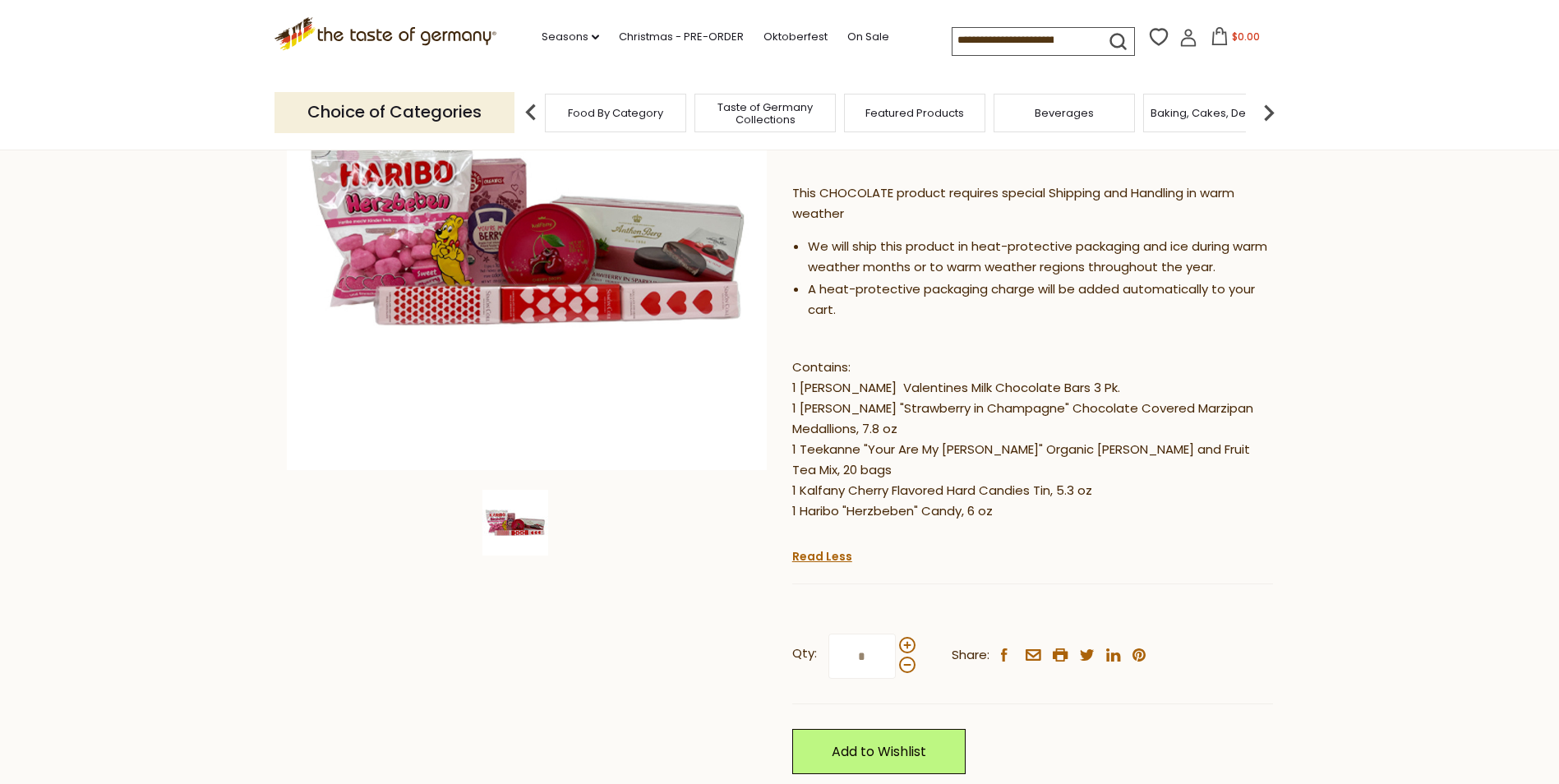
click at [1385, 473] on section "Home Food By Category Taste of Germany Collections The Taste of Germany "Hearts…" at bounding box center [780, 458] width 1559 height 1111
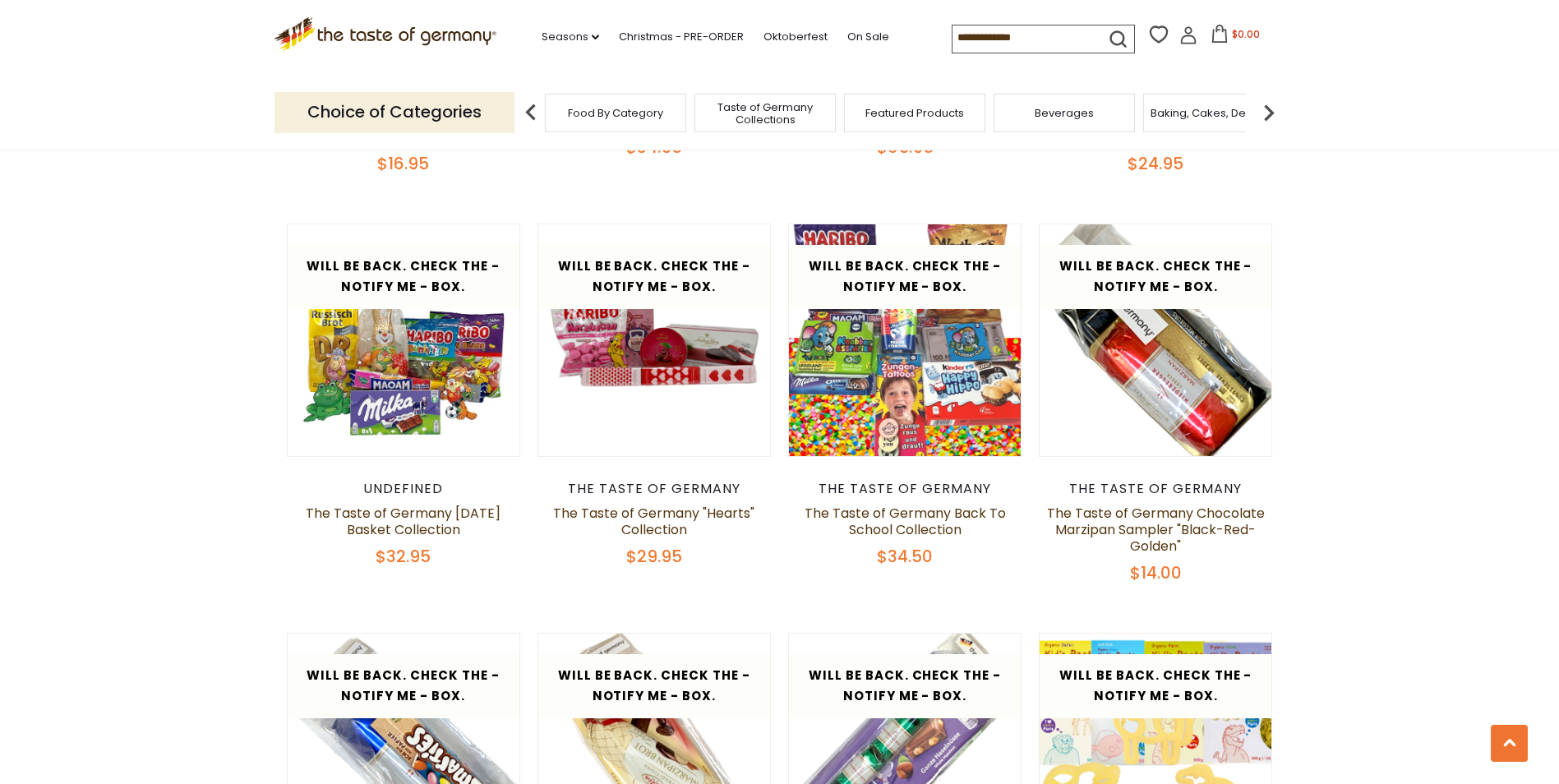
scroll to position [2466, 0]
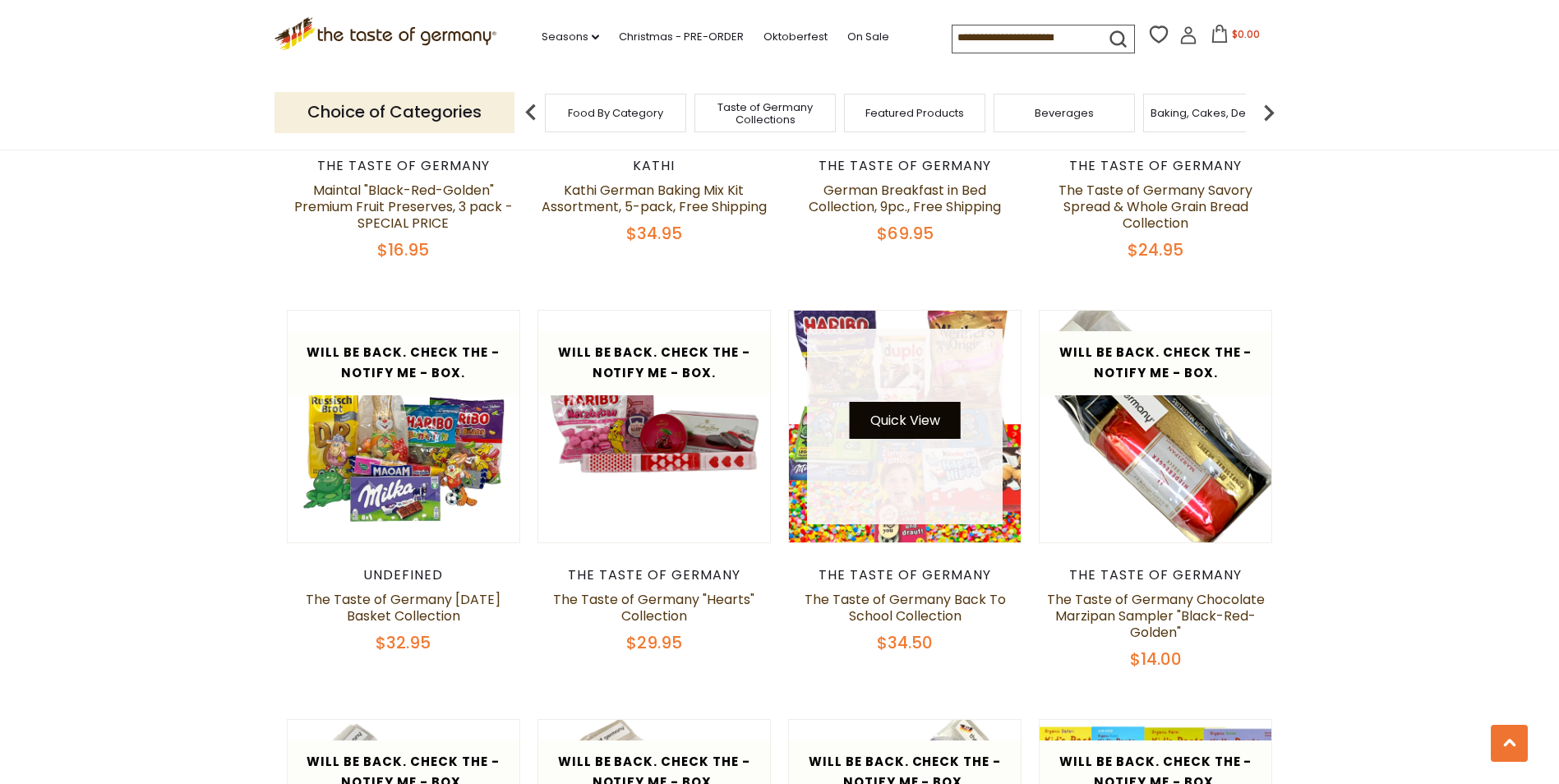
click at [917, 412] on button "Quick View" at bounding box center [905, 420] width 111 height 37
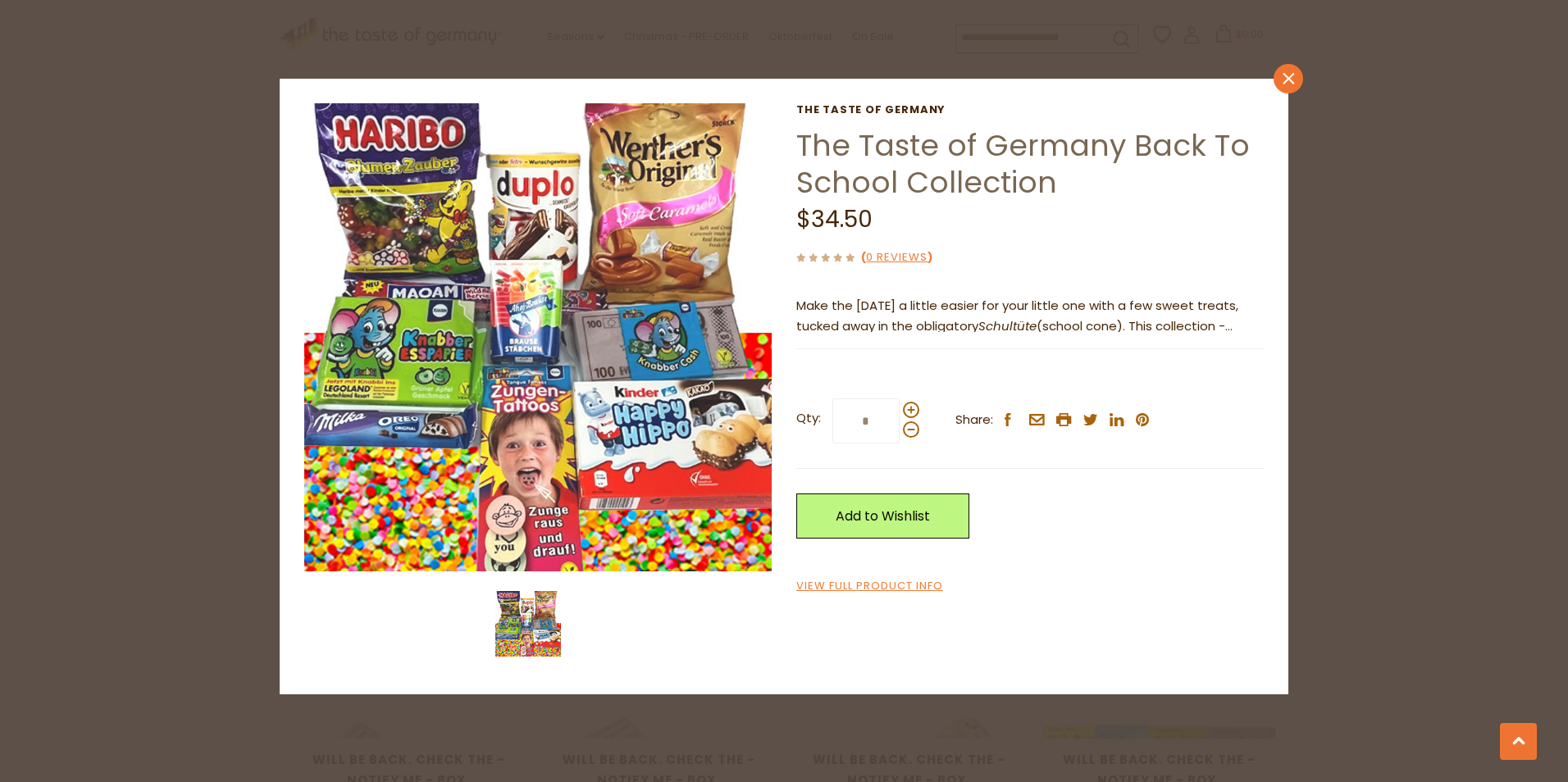
click at [1288, 74] on icon "close" at bounding box center [1289, 79] width 13 height 13
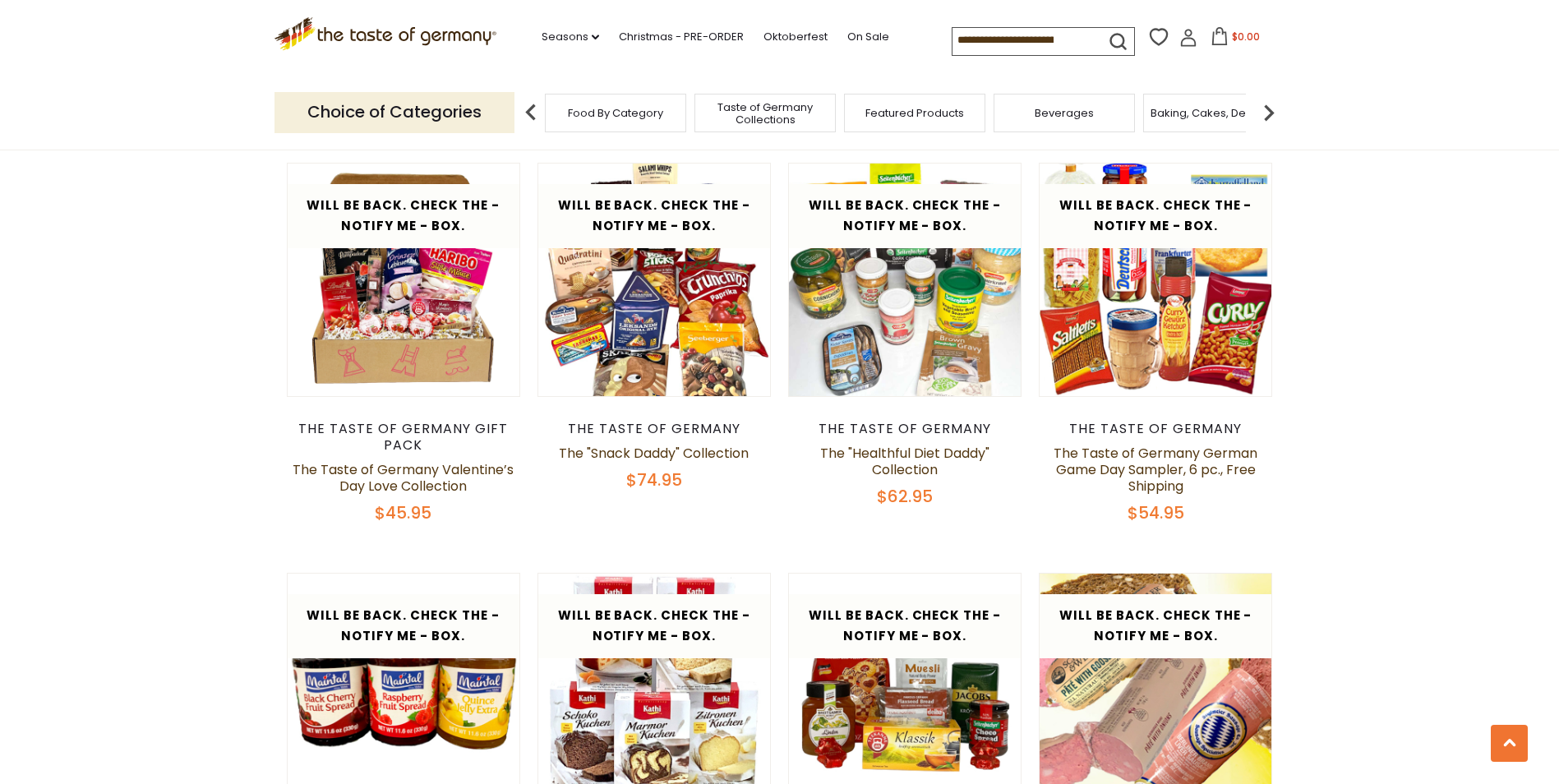
scroll to position [1479, 0]
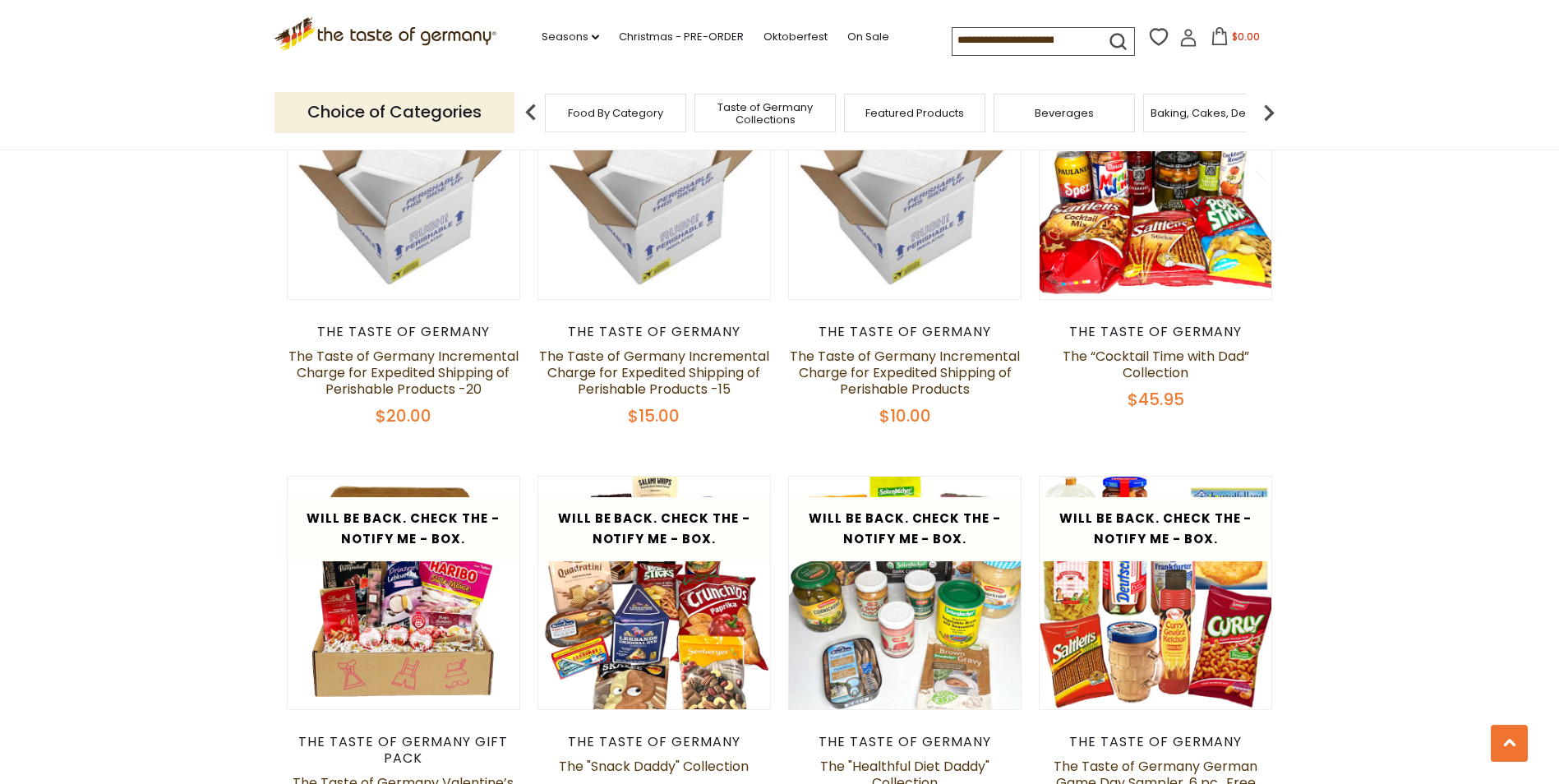
click at [1272, 108] on img at bounding box center [1269, 113] width 33 height 33
click at [1268, 114] on img at bounding box center [1269, 113] width 33 height 33
click at [1269, 109] on img at bounding box center [1269, 113] width 33 height 33
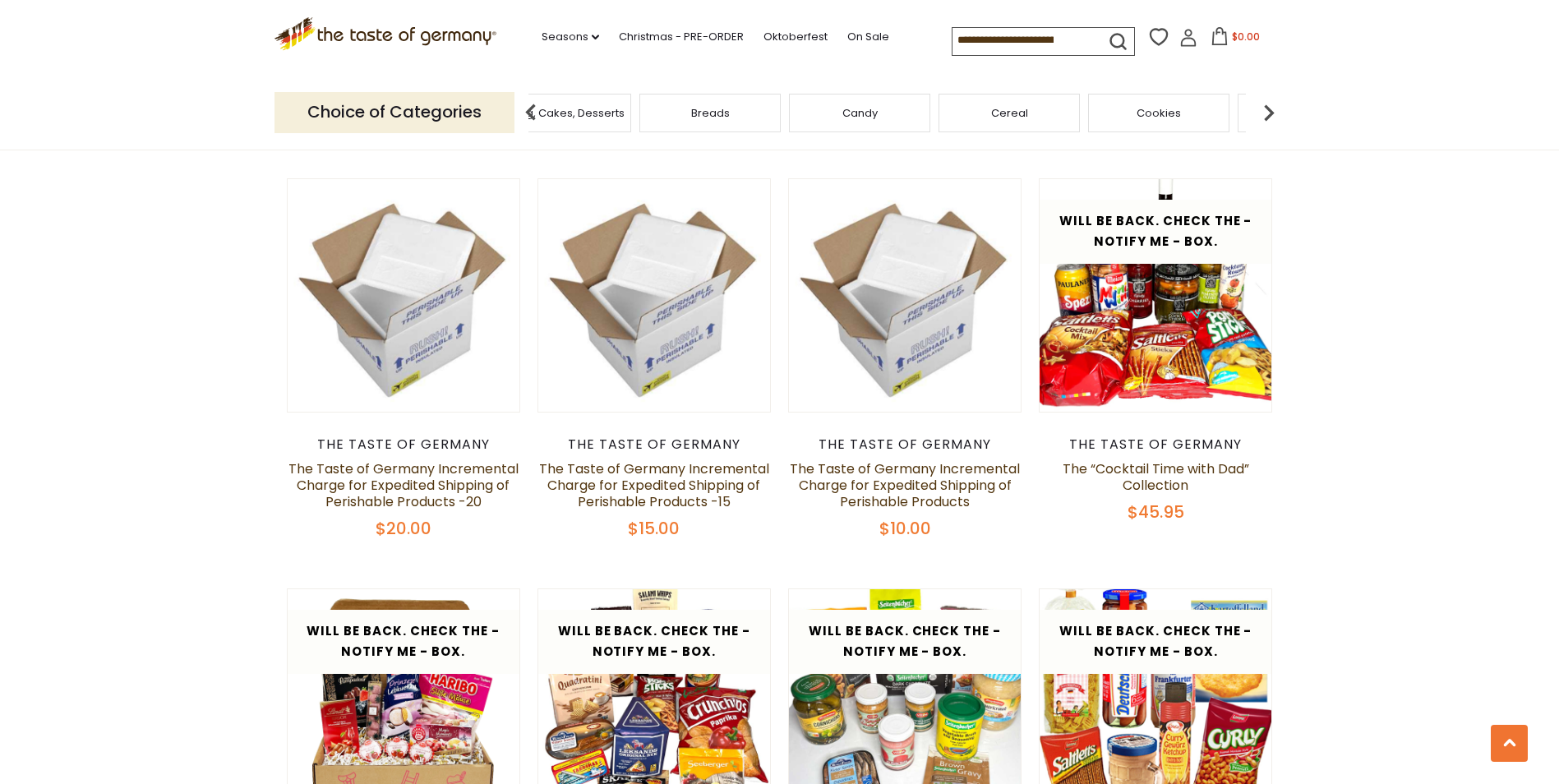
scroll to position [1151, 0]
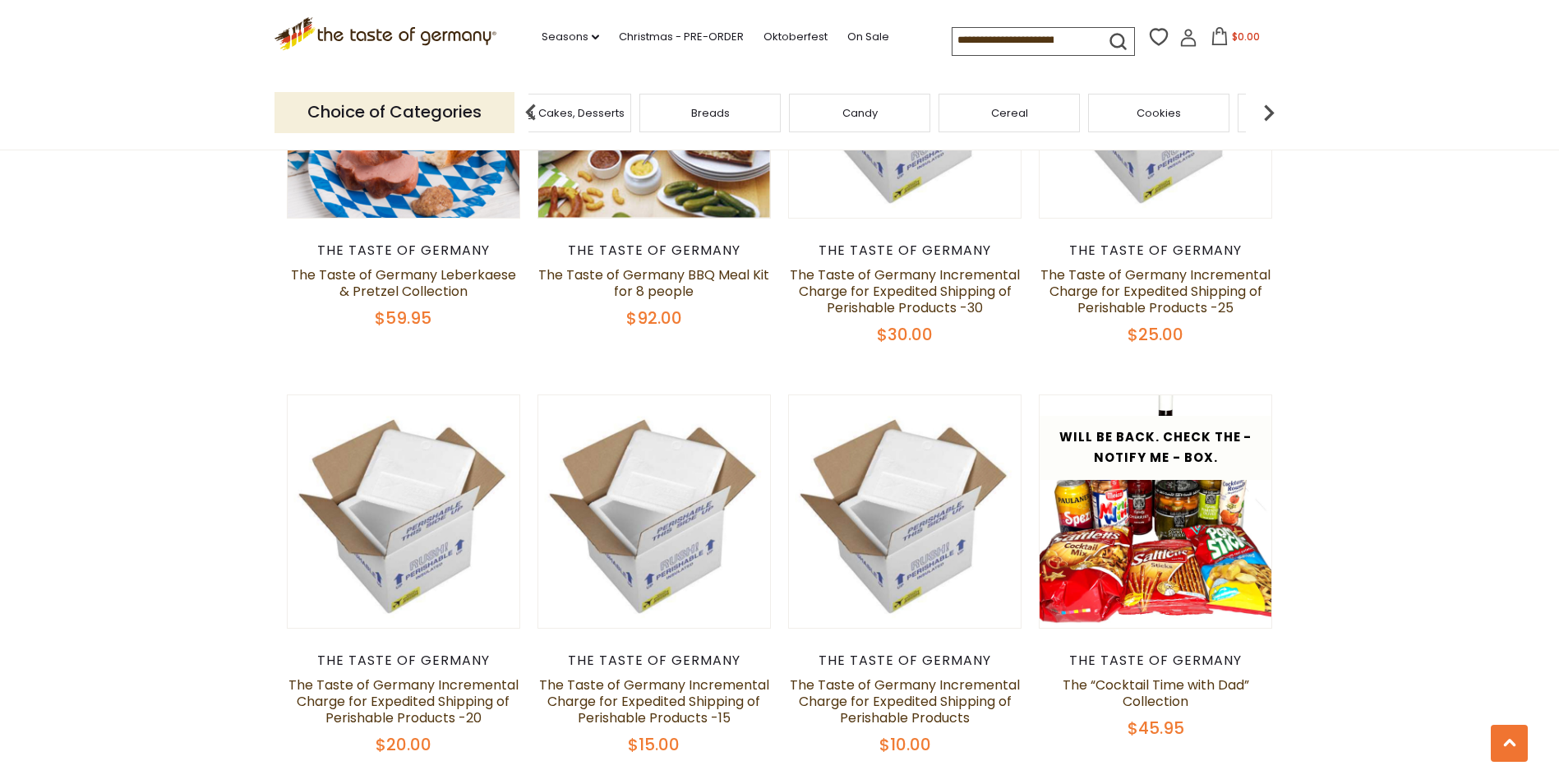
click at [1271, 115] on img at bounding box center [1269, 113] width 33 height 33
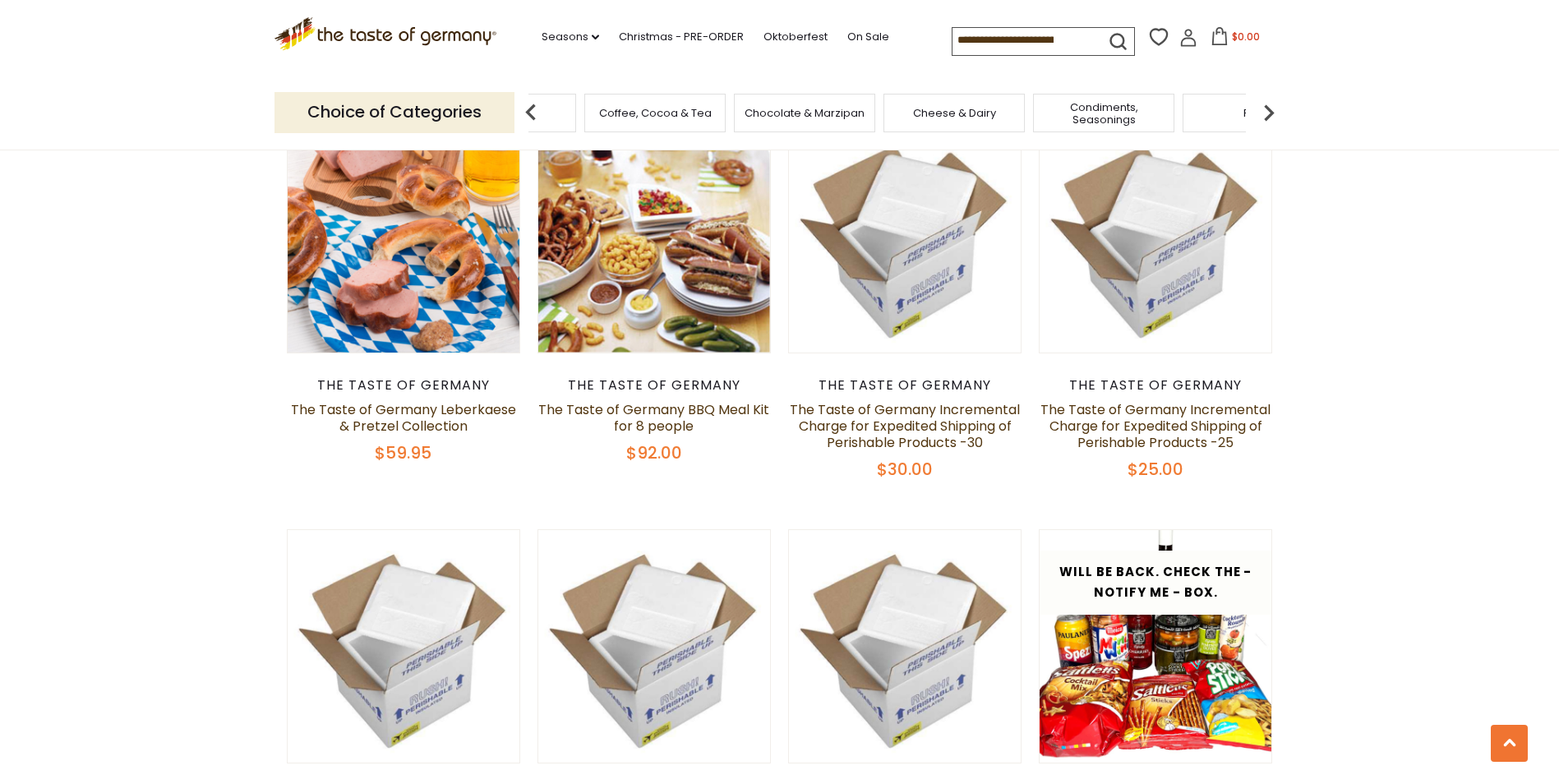
scroll to position [822, 0]
